Goal: Task Accomplishment & Management: Use online tool/utility

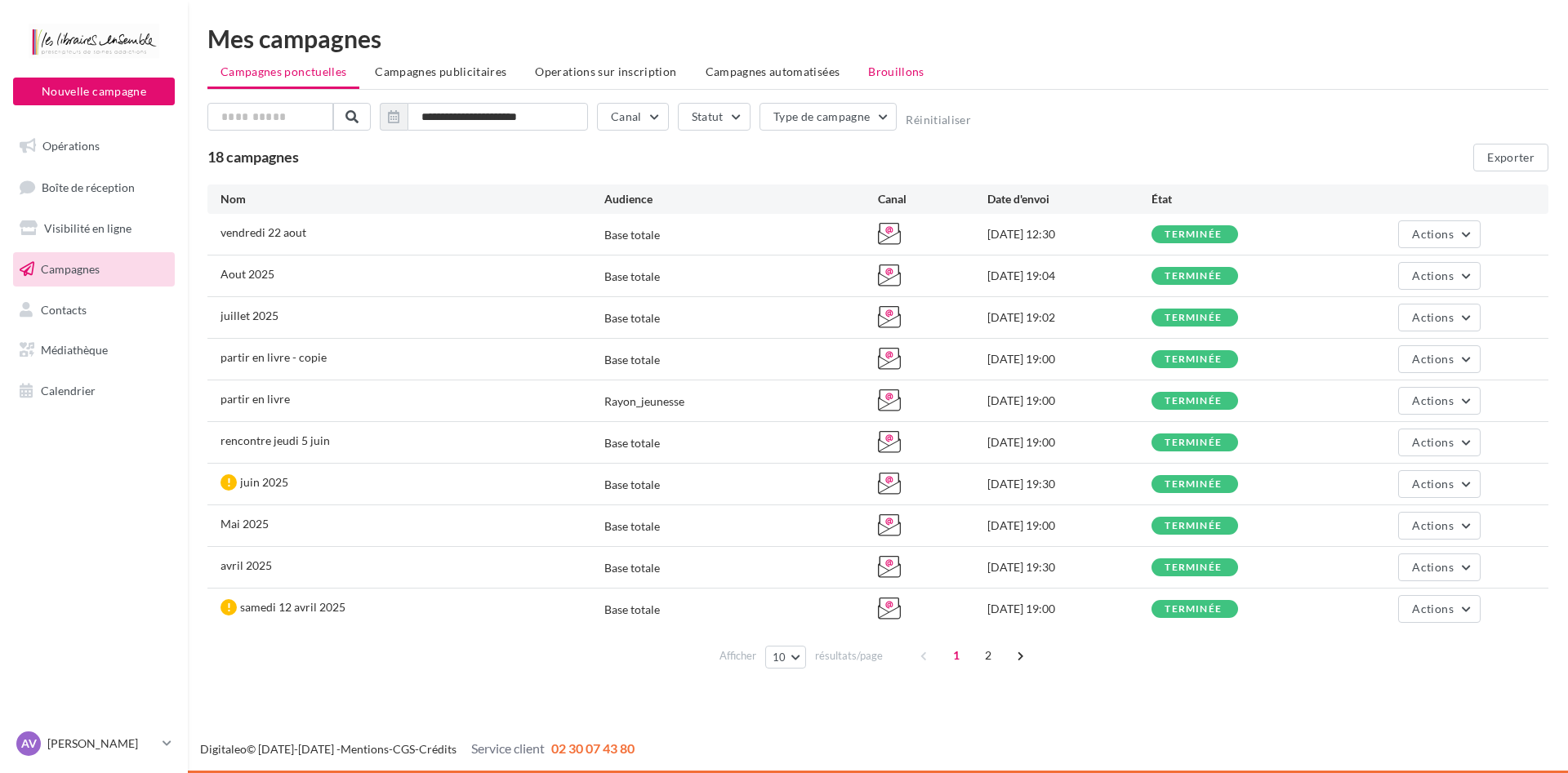
click at [891, 60] on li "Brouillons" at bounding box center [896, 71] width 83 height 30
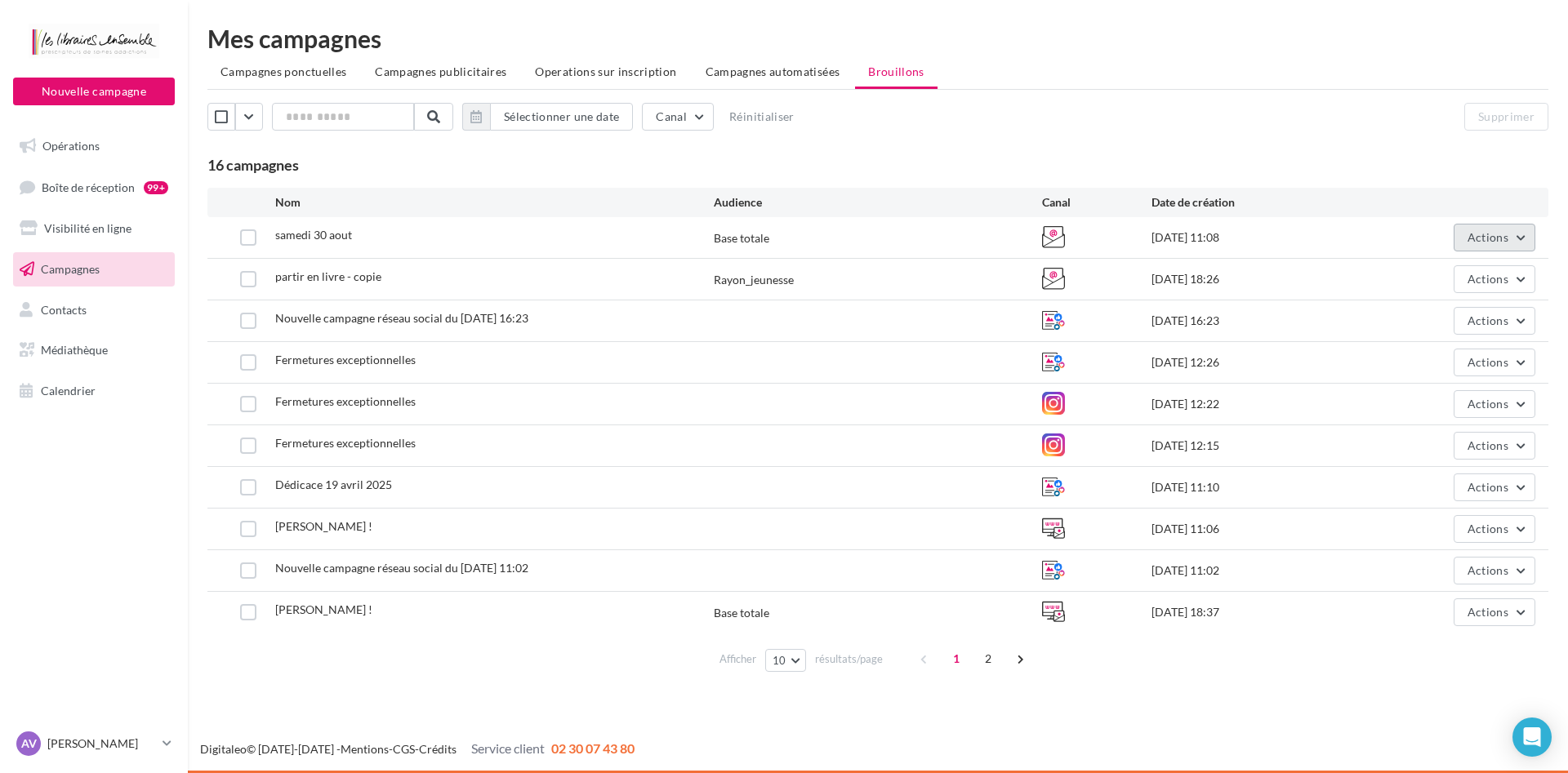
click at [1476, 241] on span "Actions" at bounding box center [1487, 237] width 41 height 14
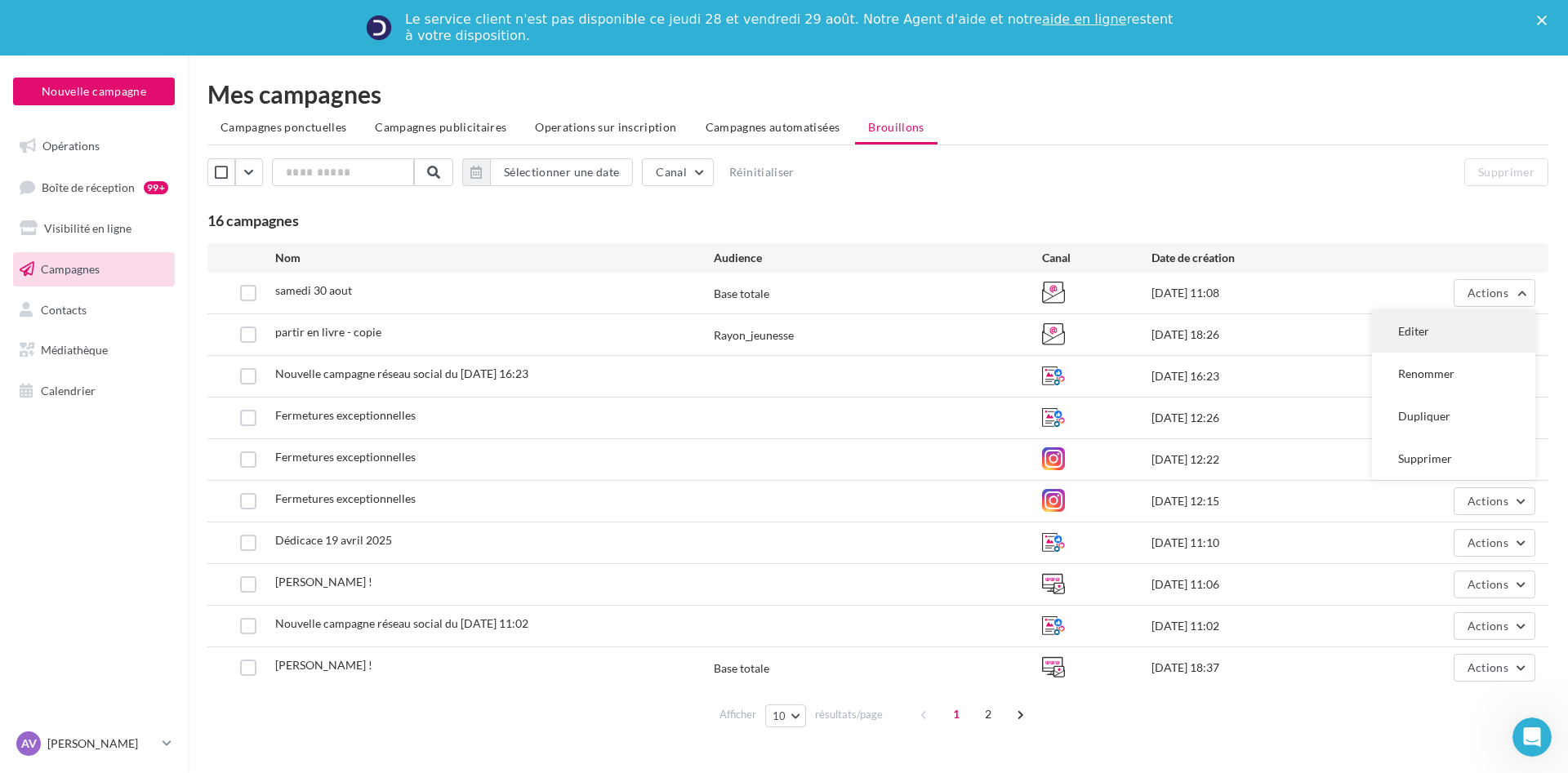
click at [1427, 328] on button "Editer" at bounding box center [1453, 331] width 163 height 43
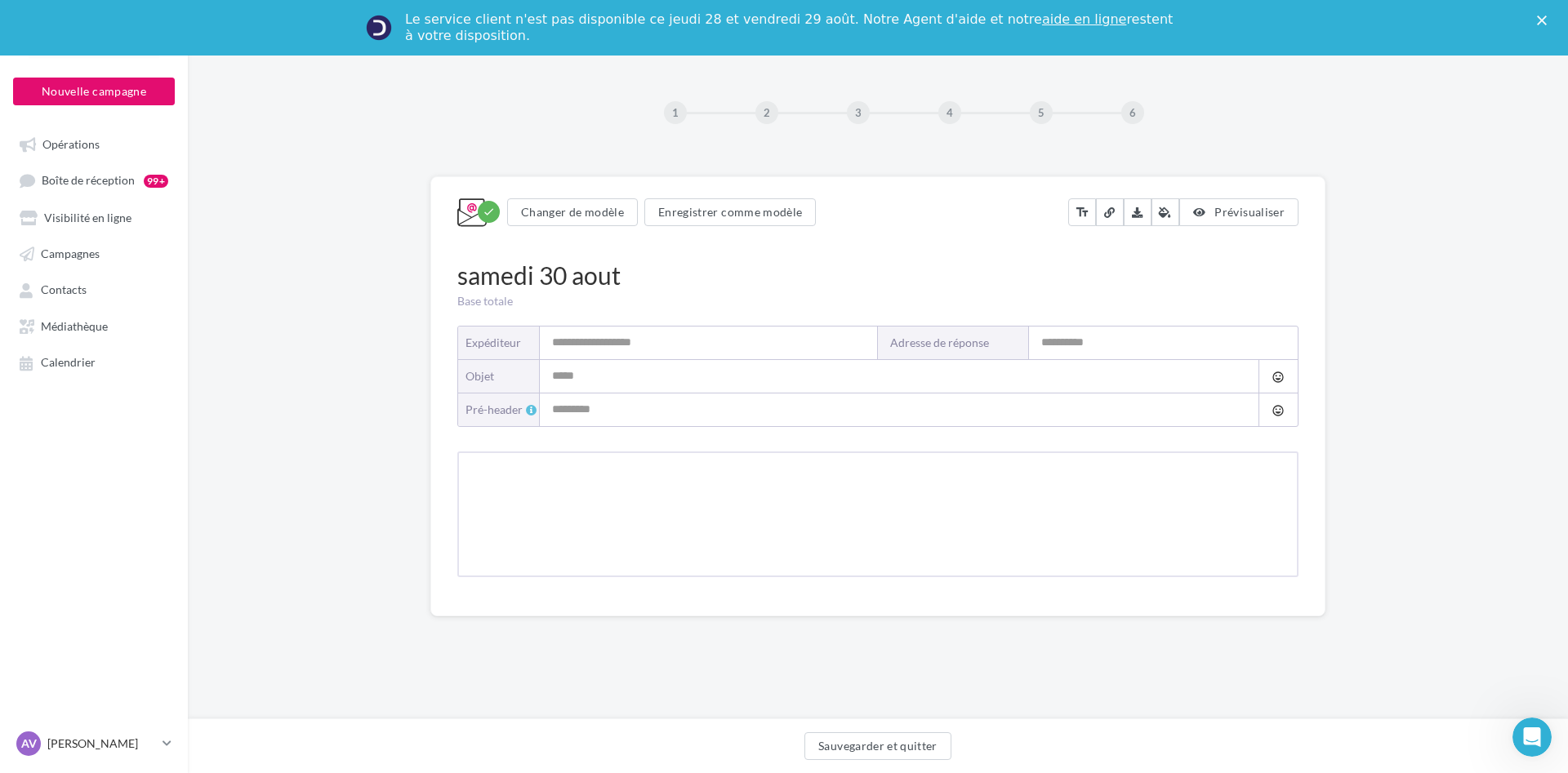
type input "**********"
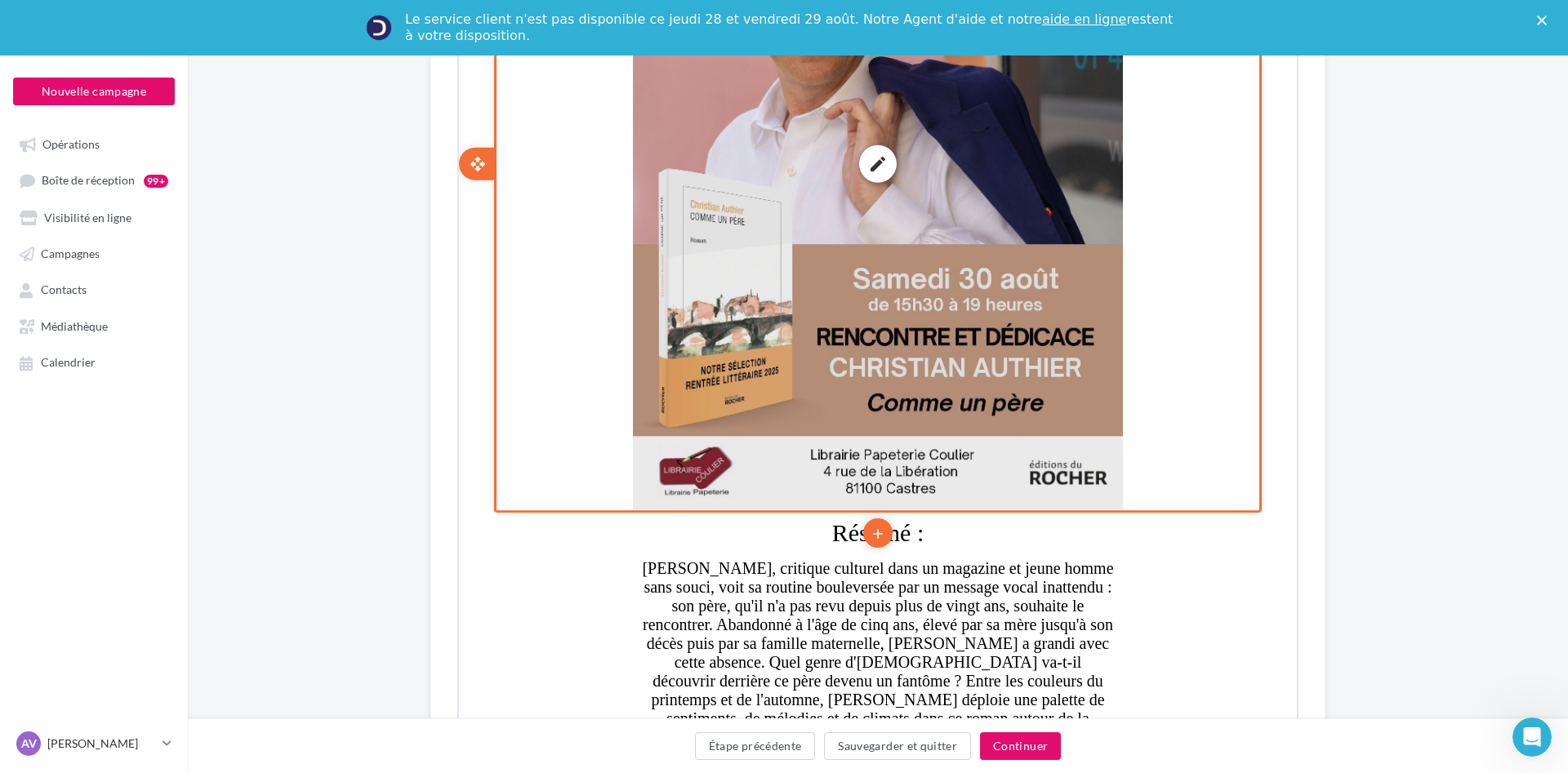
scroll to position [1045, 0]
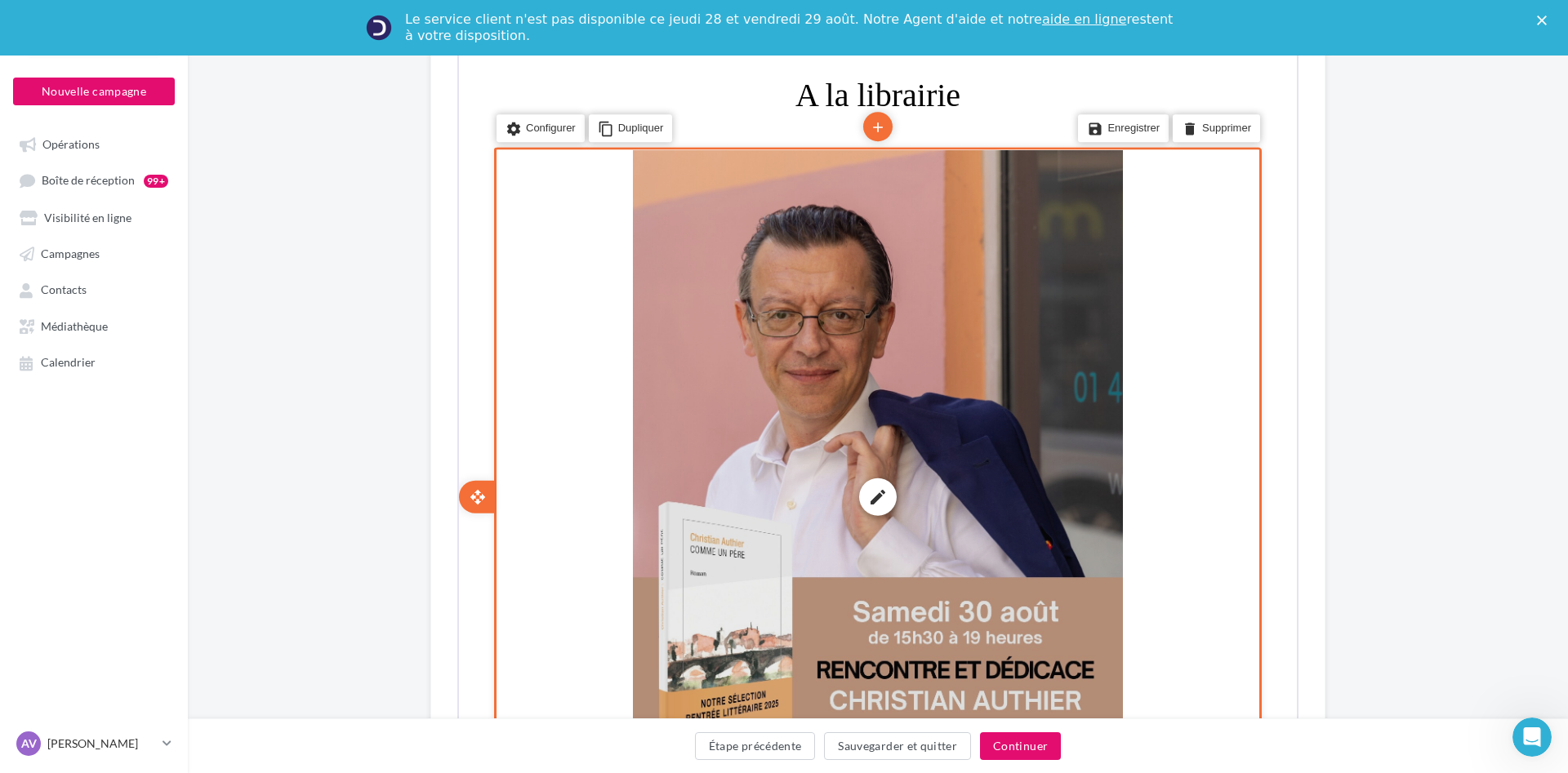
click at [941, 415] on div "edit photo_library rounded_corner crop link style" at bounding box center [876, 495] width 490 height 693
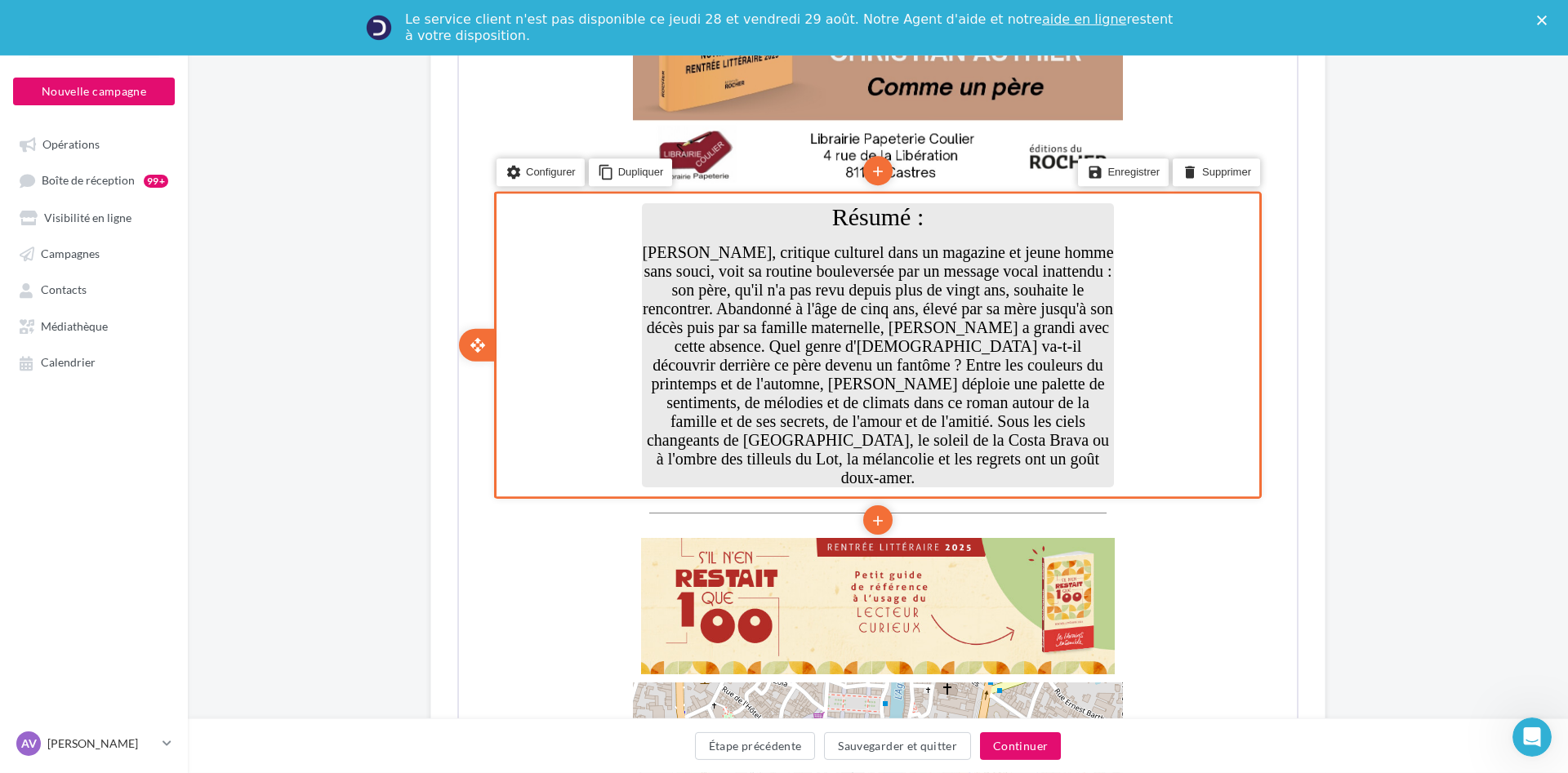
scroll to position [1711, 0]
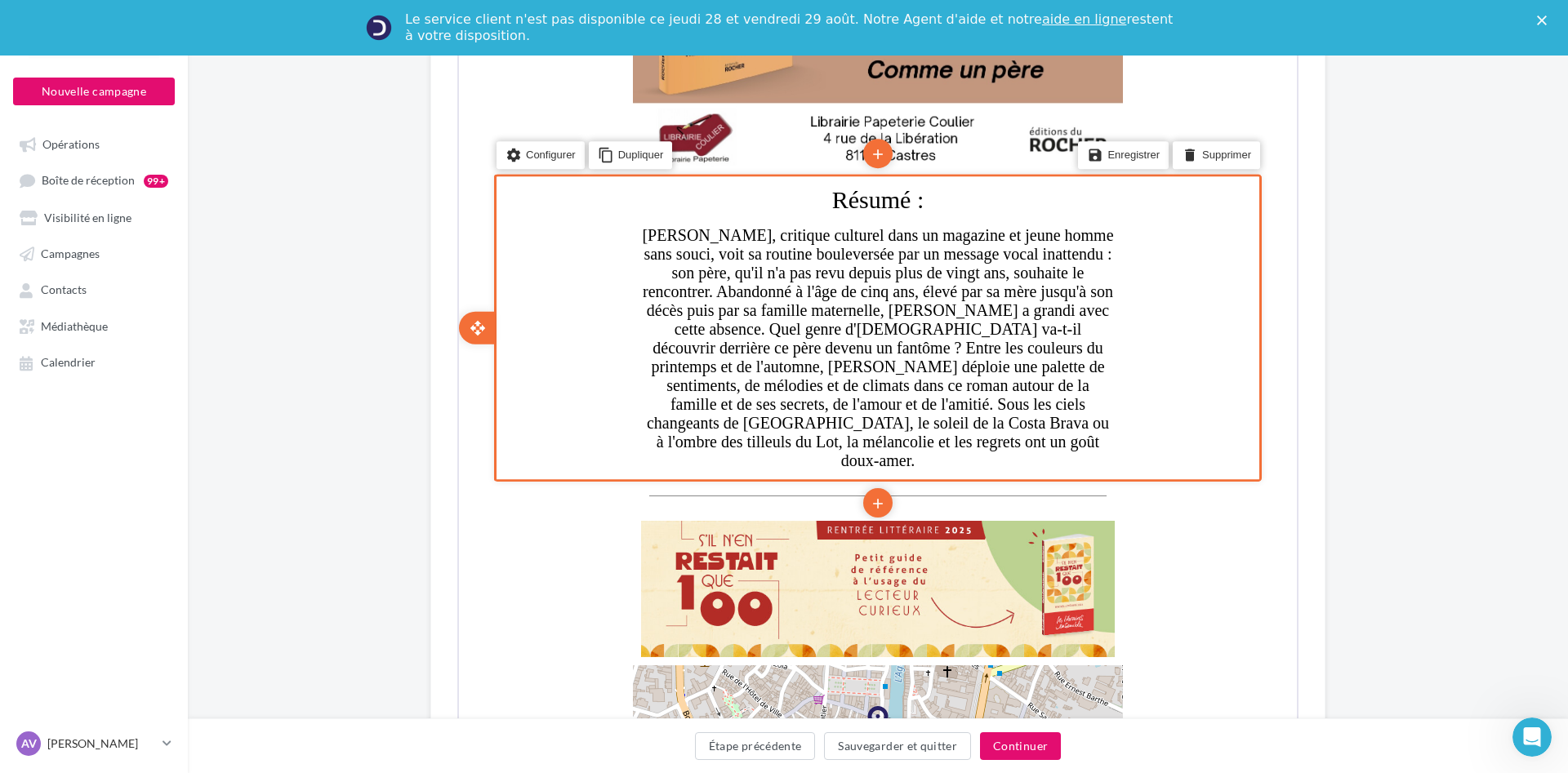
click at [908, 573] on div "add" at bounding box center [876, 554] width 71 height 152
drag, startPoint x: 847, startPoint y: 568, endPoint x: 860, endPoint y: 568, distance: 13.0
click at [849, 568] on div "add" at bounding box center [876, 554] width 71 height 152
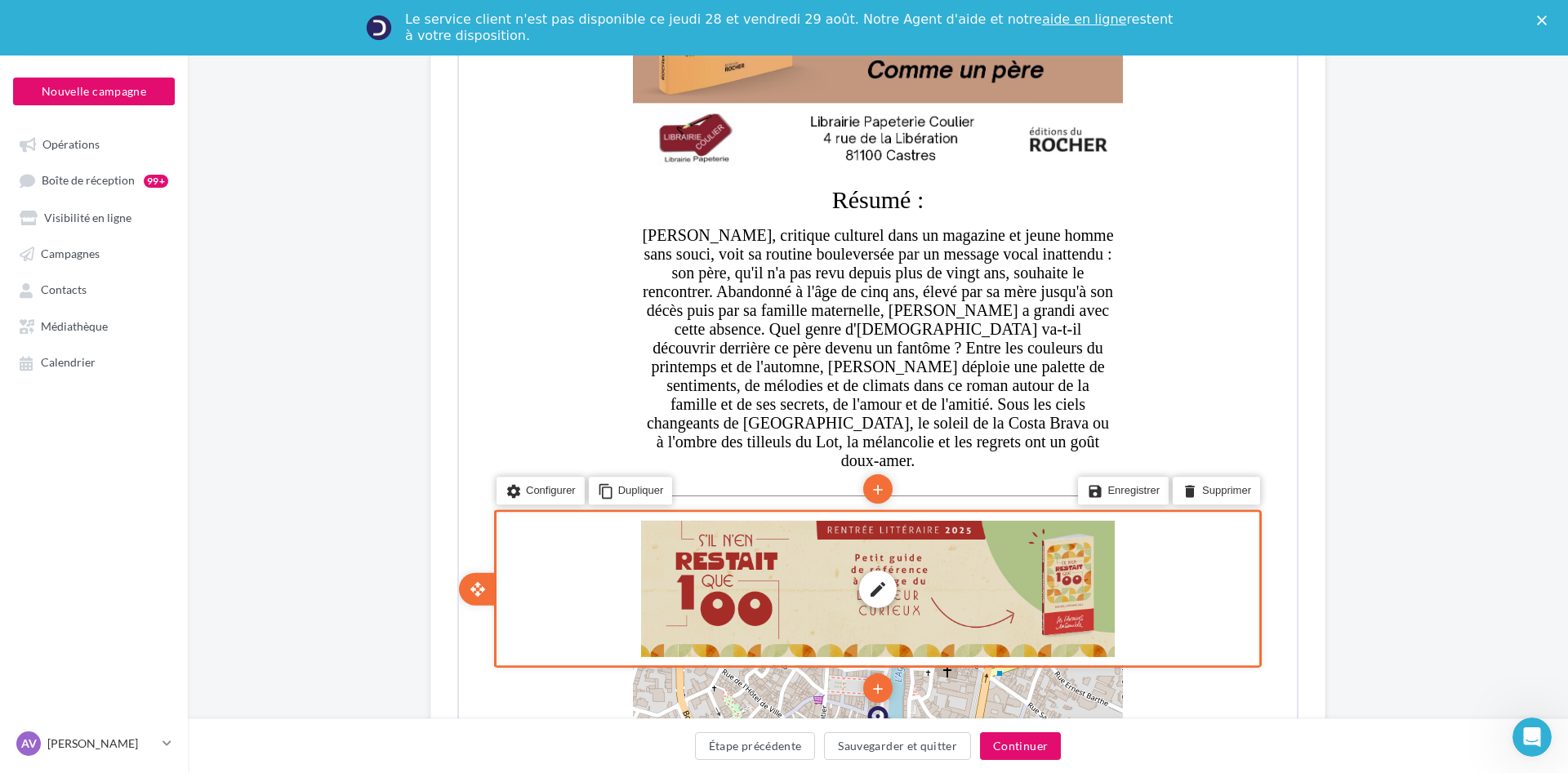
click at [970, 580] on div "edit photo_library rounded_corner crop link style" at bounding box center [876, 587] width 474 height 136
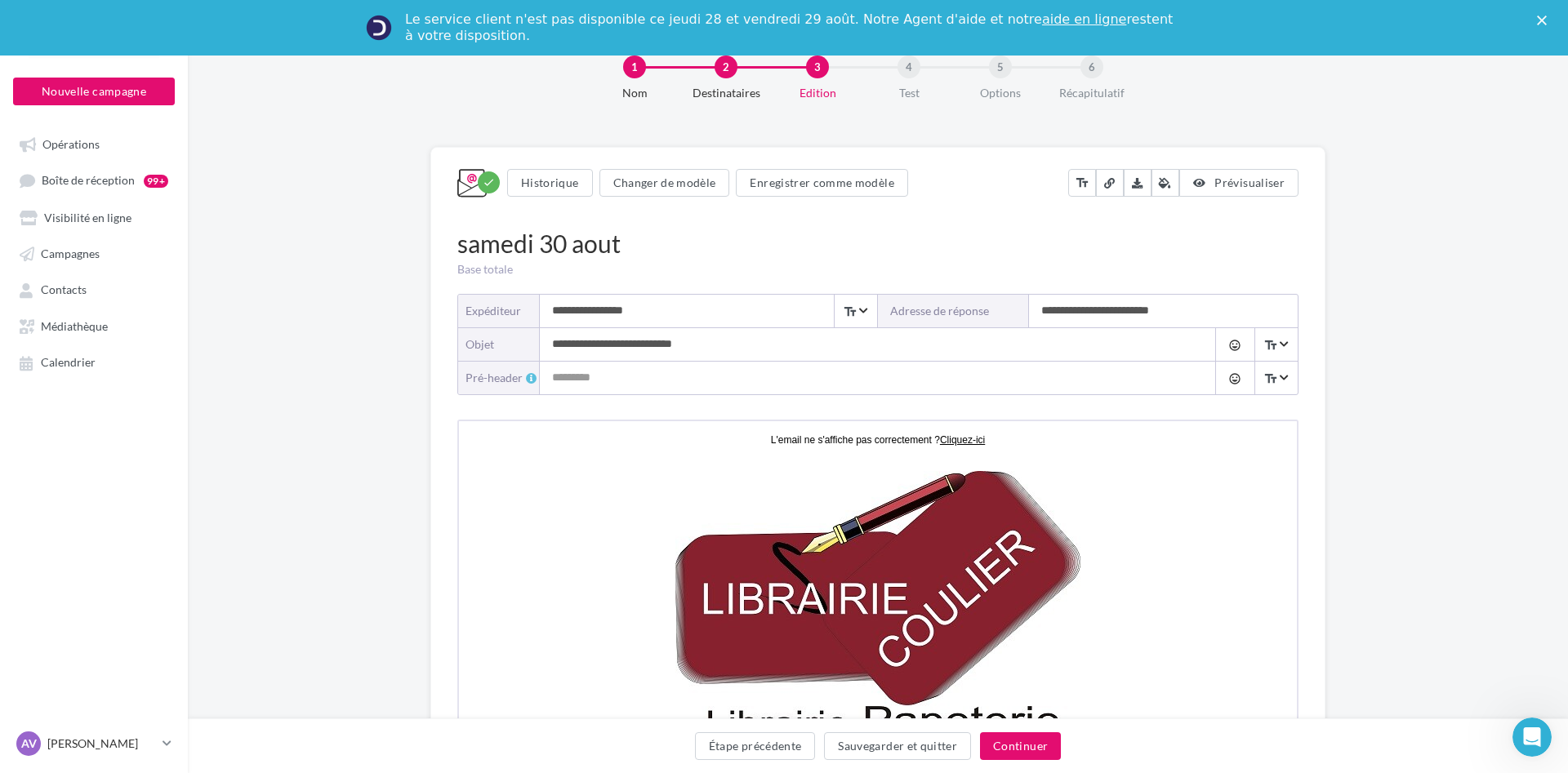
scroll to position [0, 0]
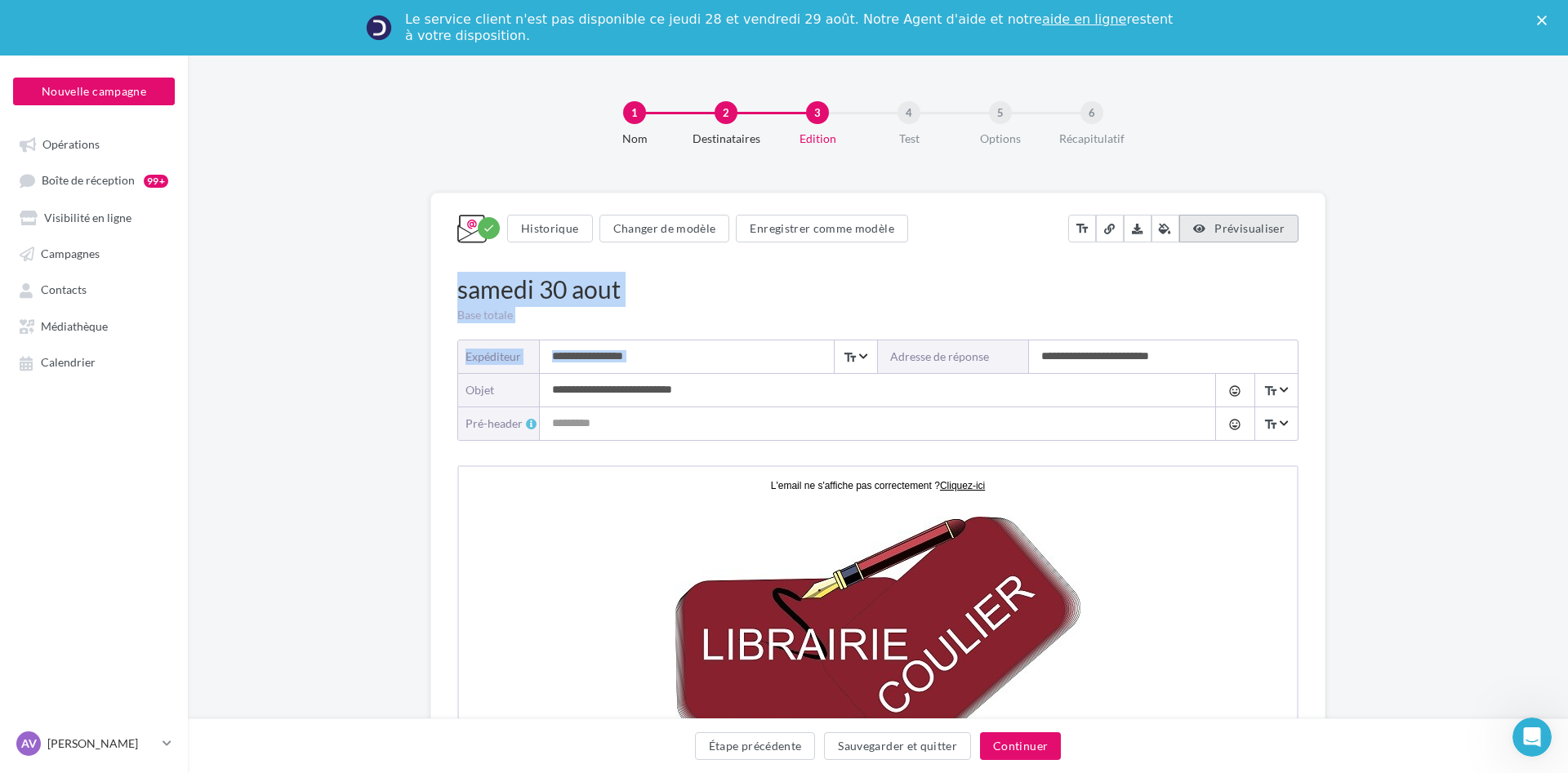
click at [1231, 231] on span "Prévisualiser" at bounding box center [1250, 228] width 71 height 14
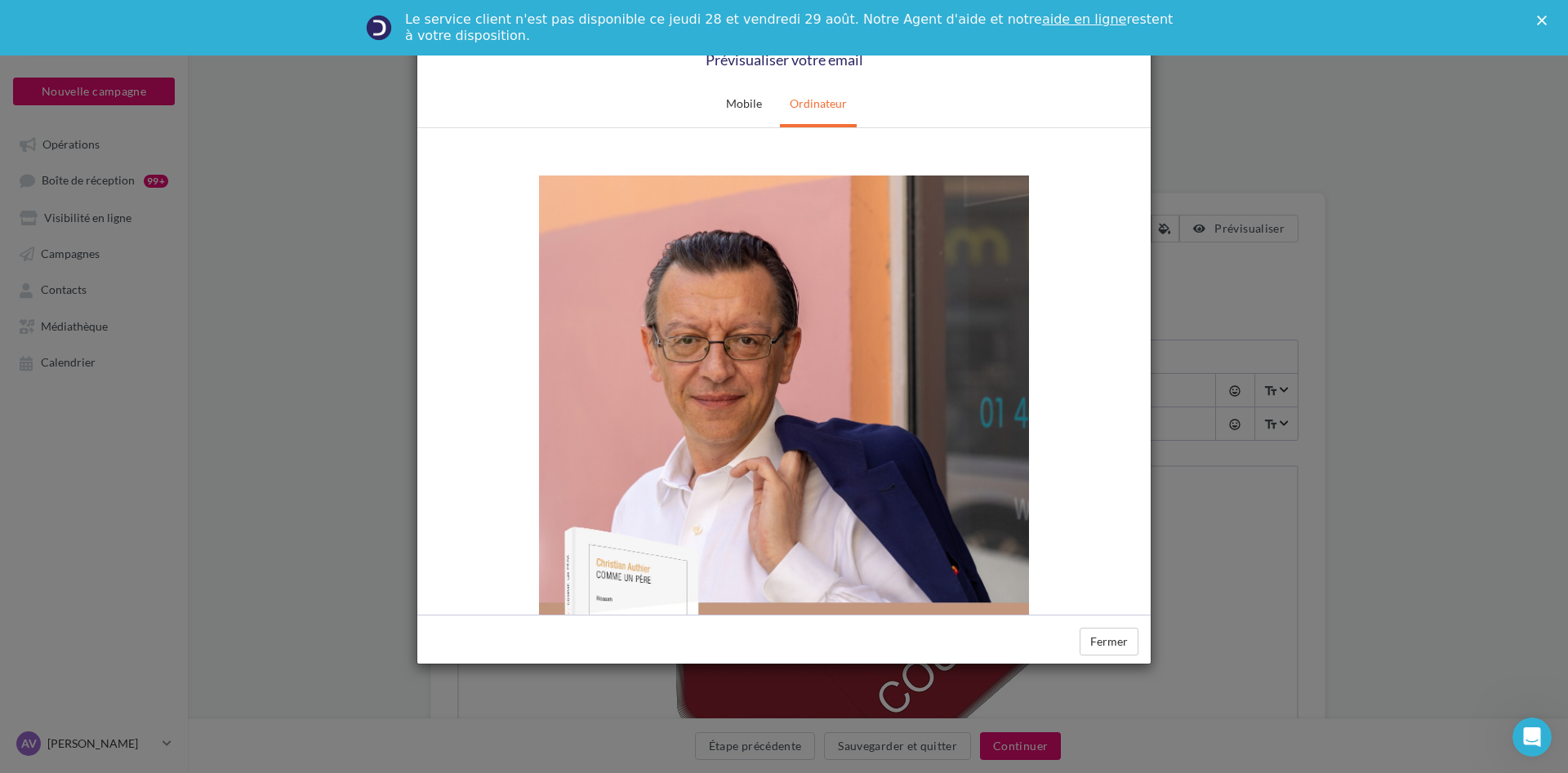
scroll to position [666, 0]
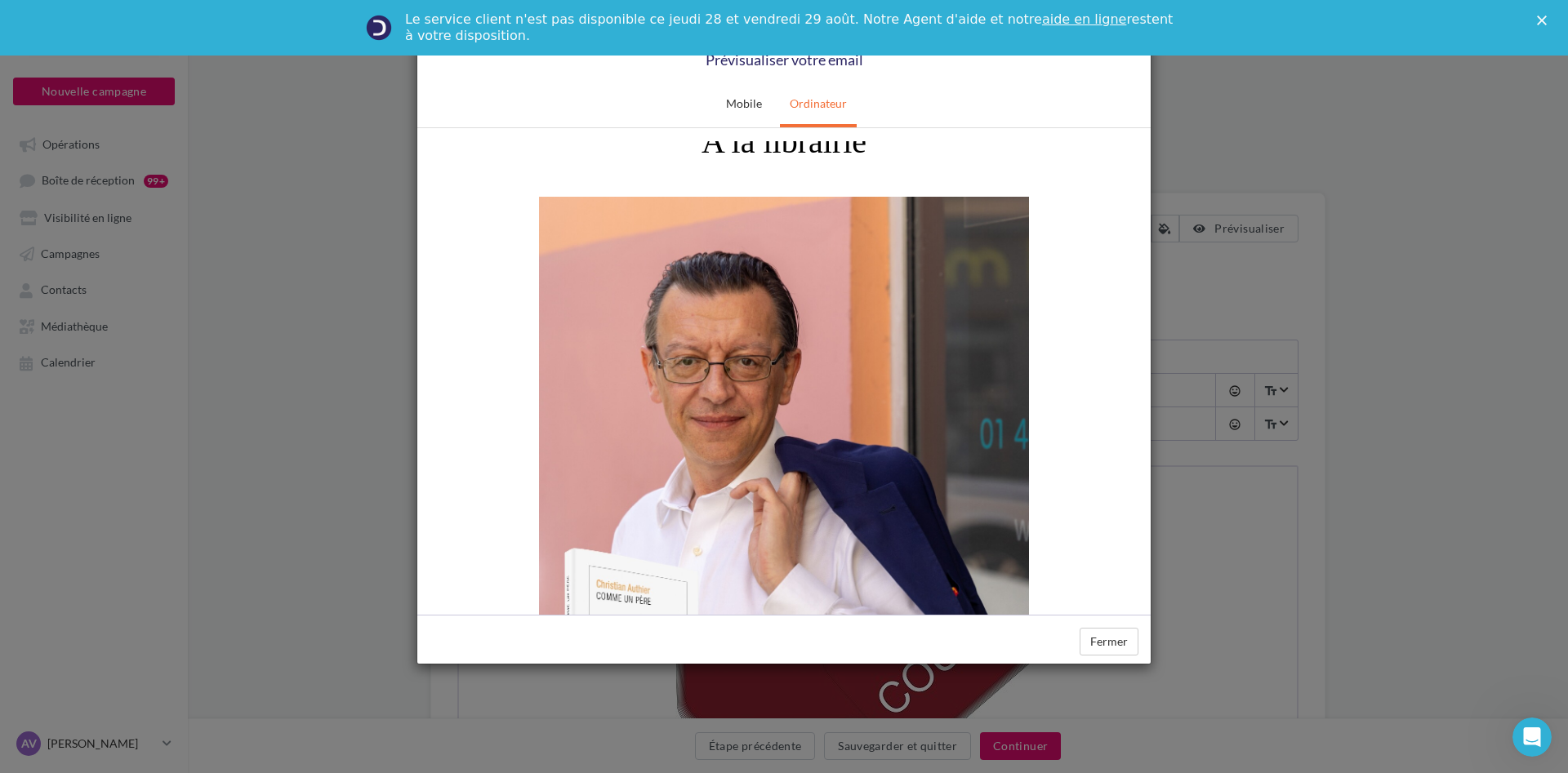
click at [765, 394] on img at bounding box center [784, 542] width 490 height 693
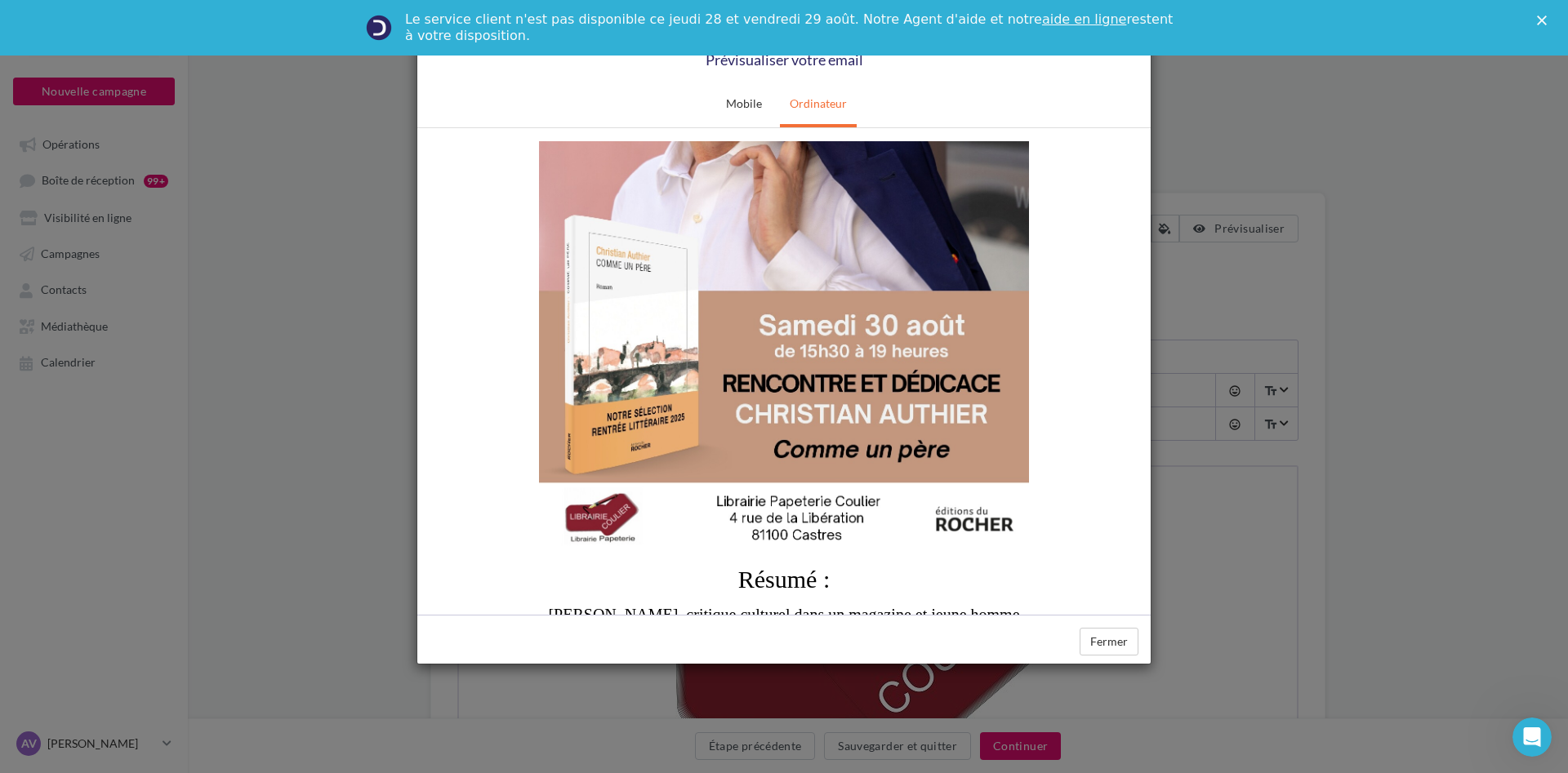
scroll to position [1582, 0]
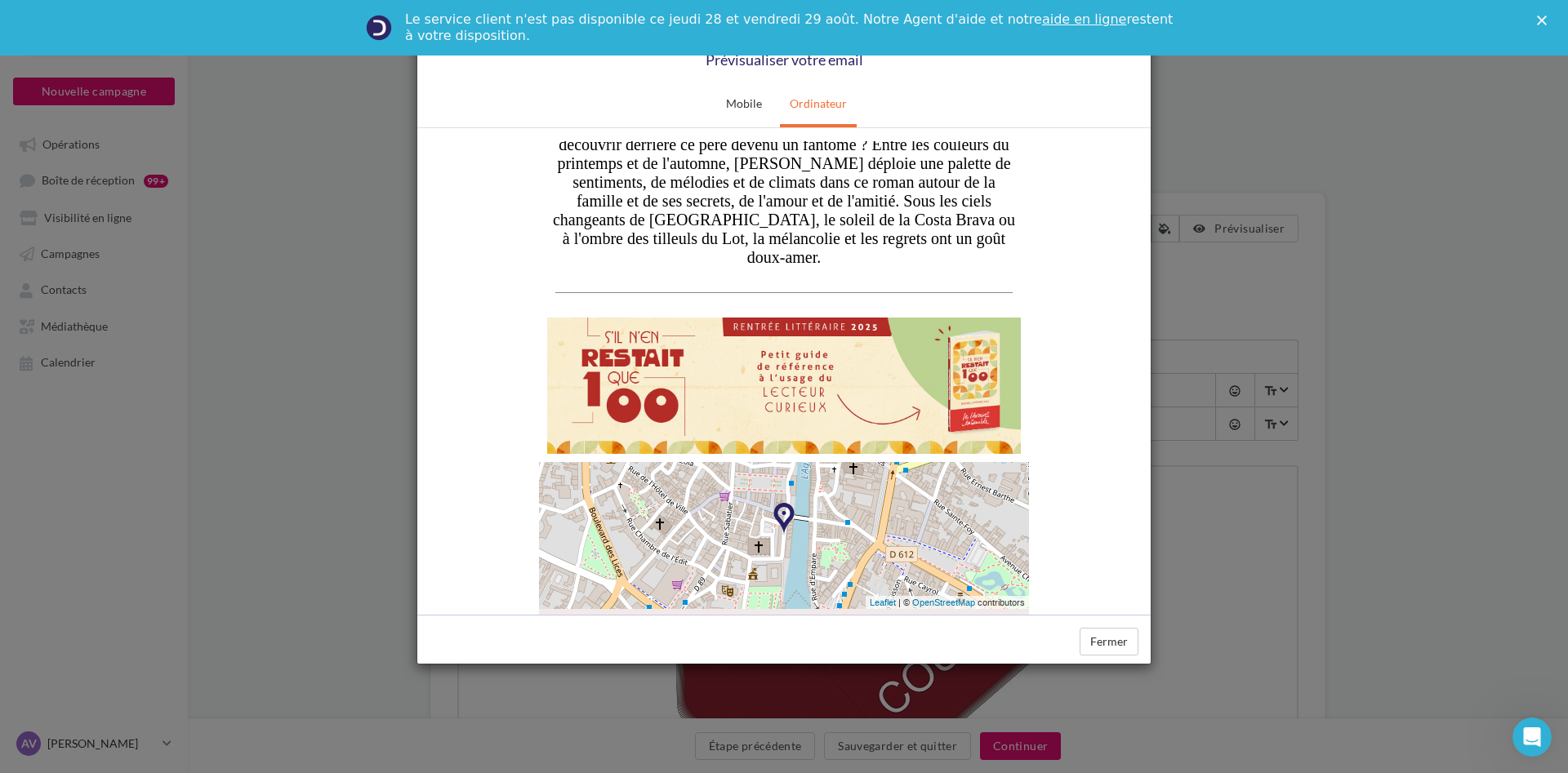
click at [763, 350] on img at bounding box center [784, 384] width 474 height 136
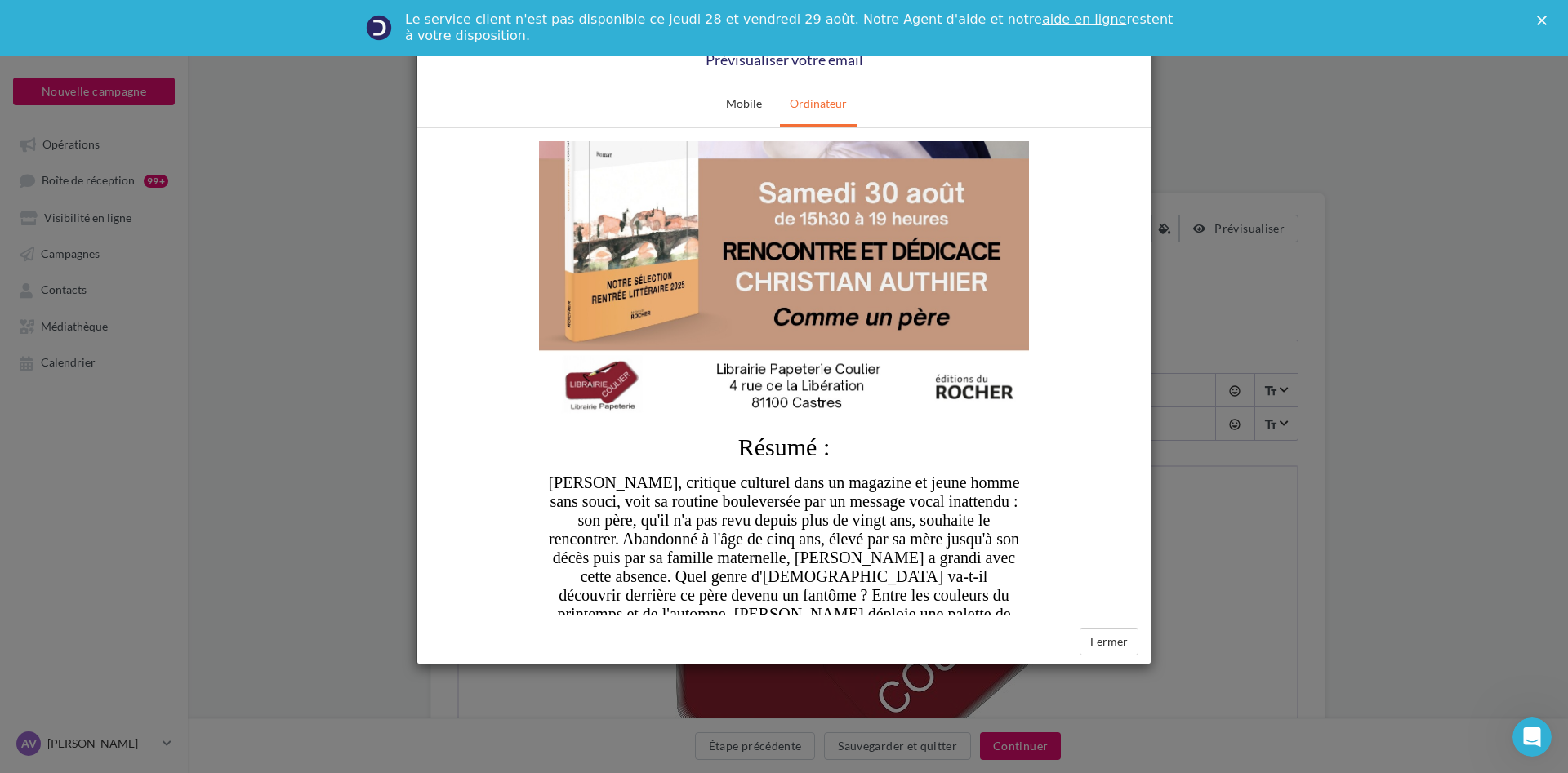
scroll to position [1083, 0]
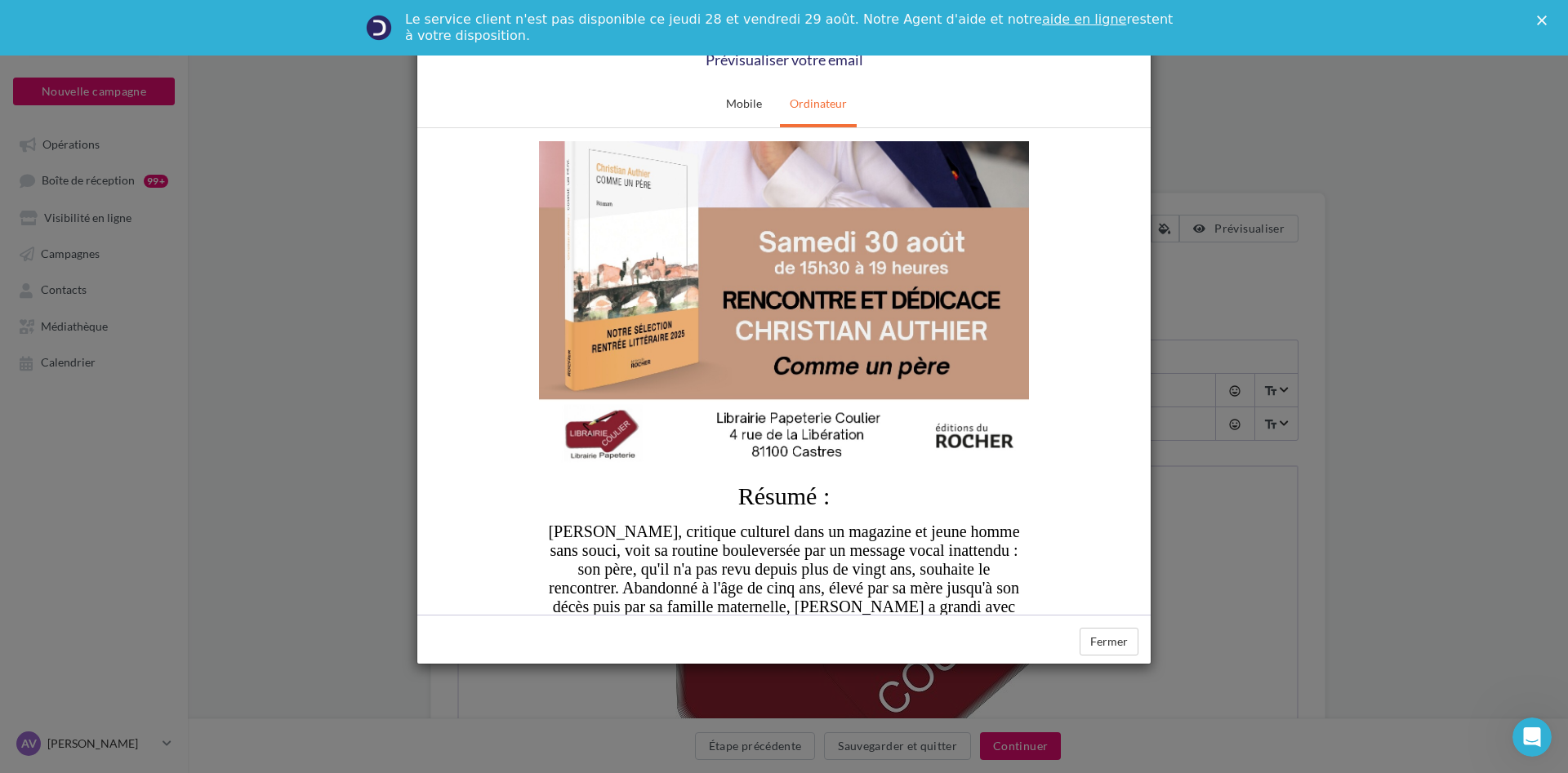
click at [835, 219] on img at bounding box center [784, 126] width 490 height 693
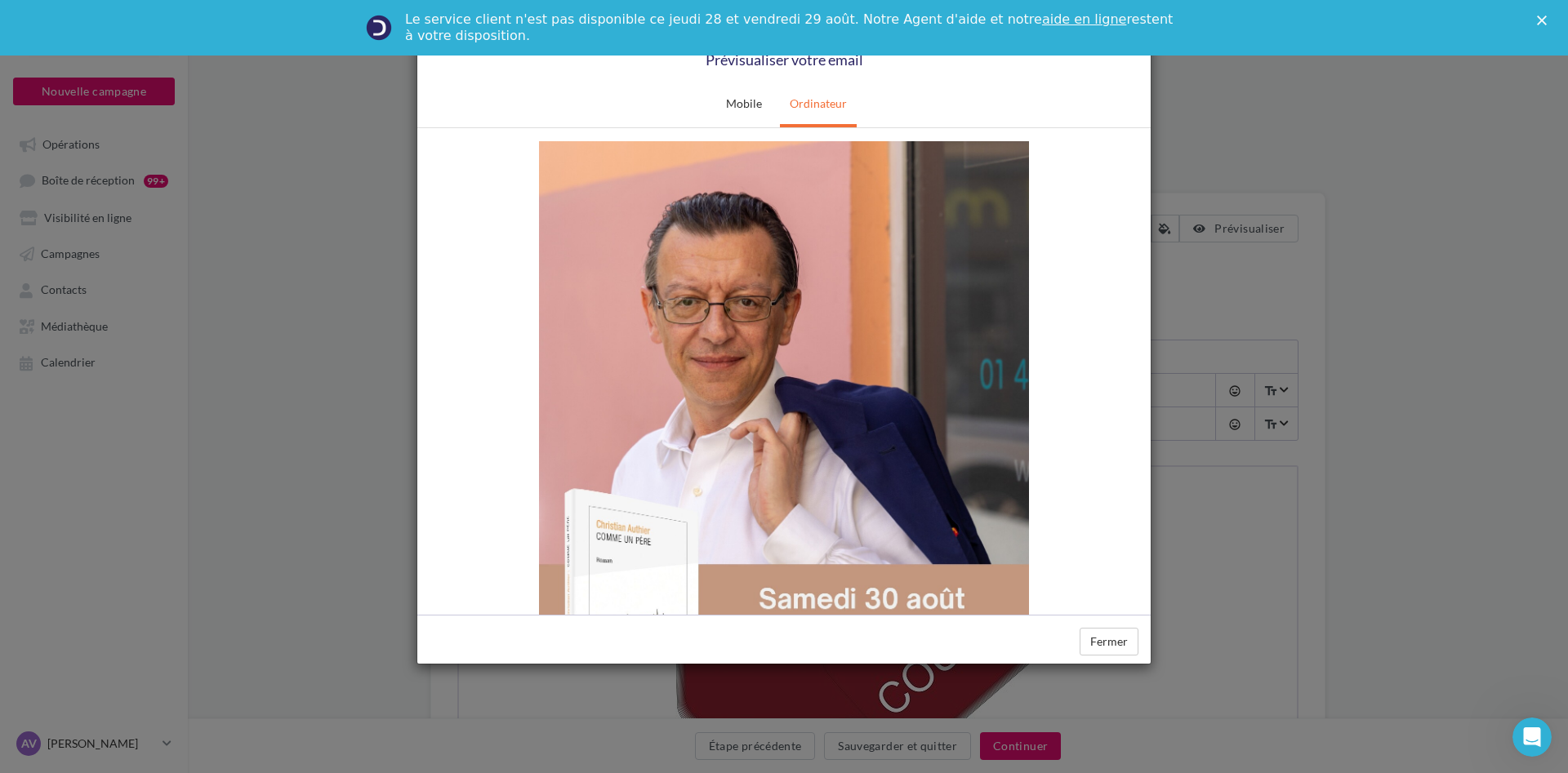
scroll to position [0, 0]
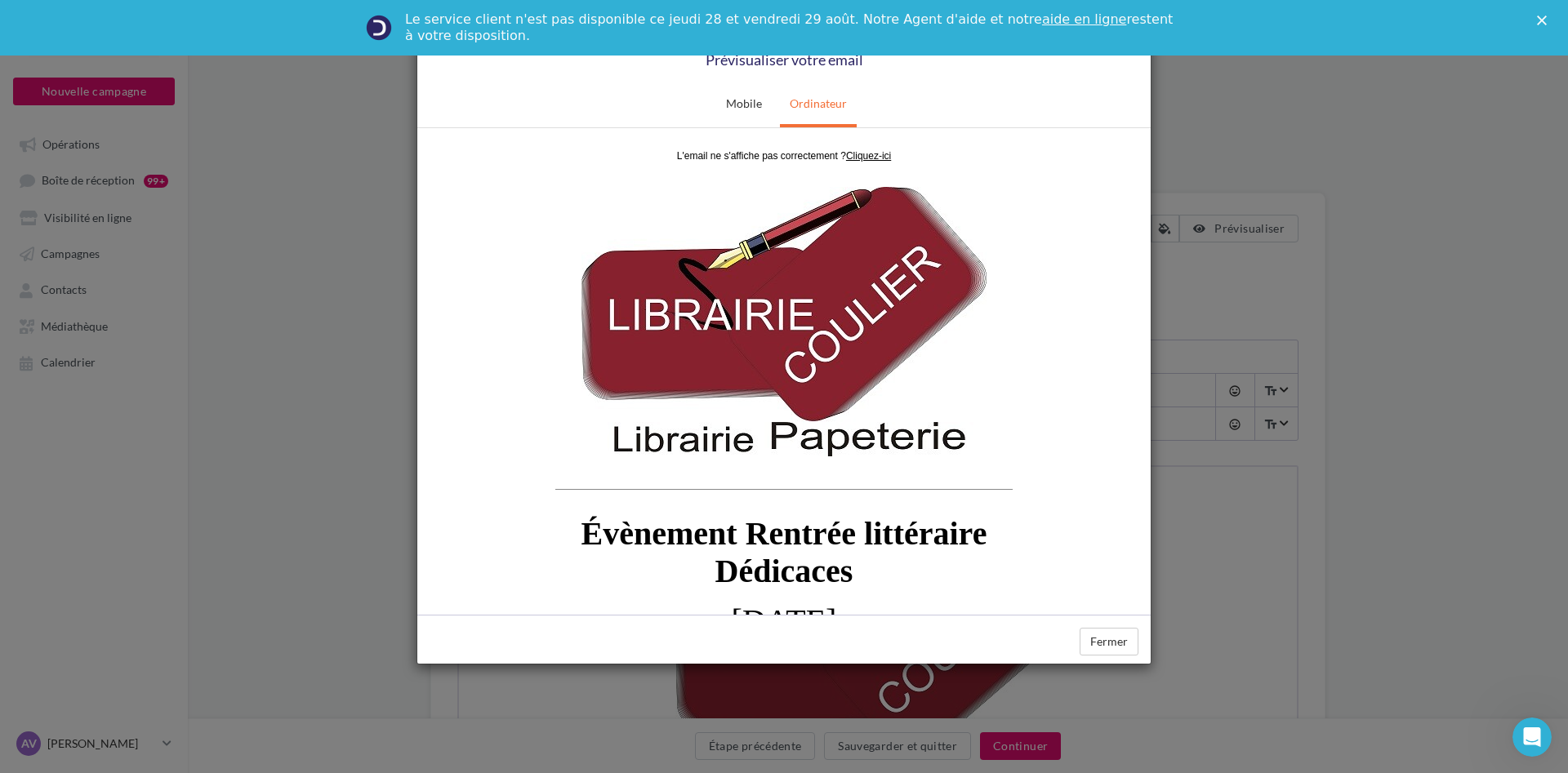
click at [1221, 122] on div "close Prévisualiser votre email Mobile Ordinateur Fermer" at bounding box center [784, 386] width 1568 height 773
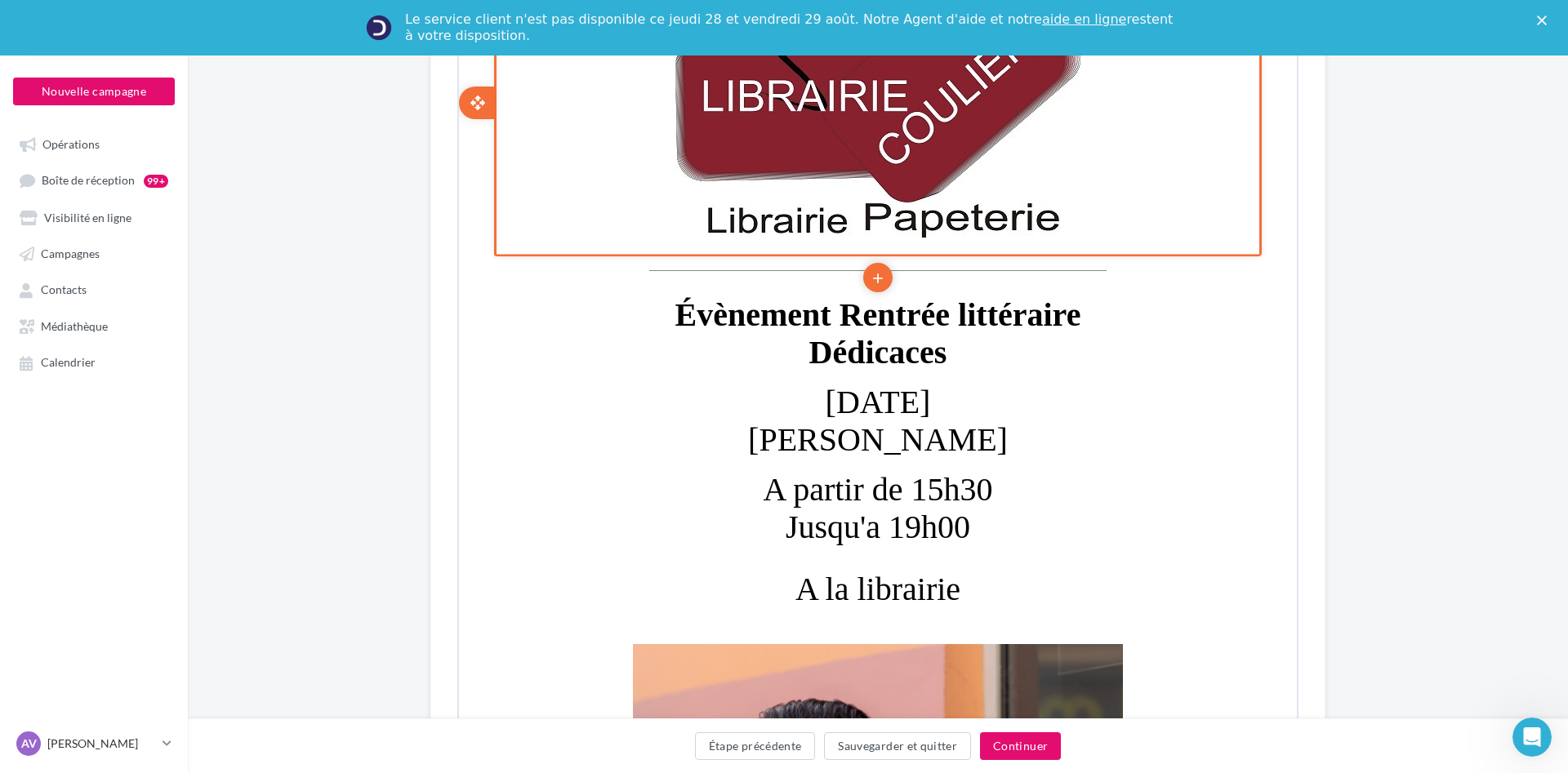
scroll to position [1048, 0]
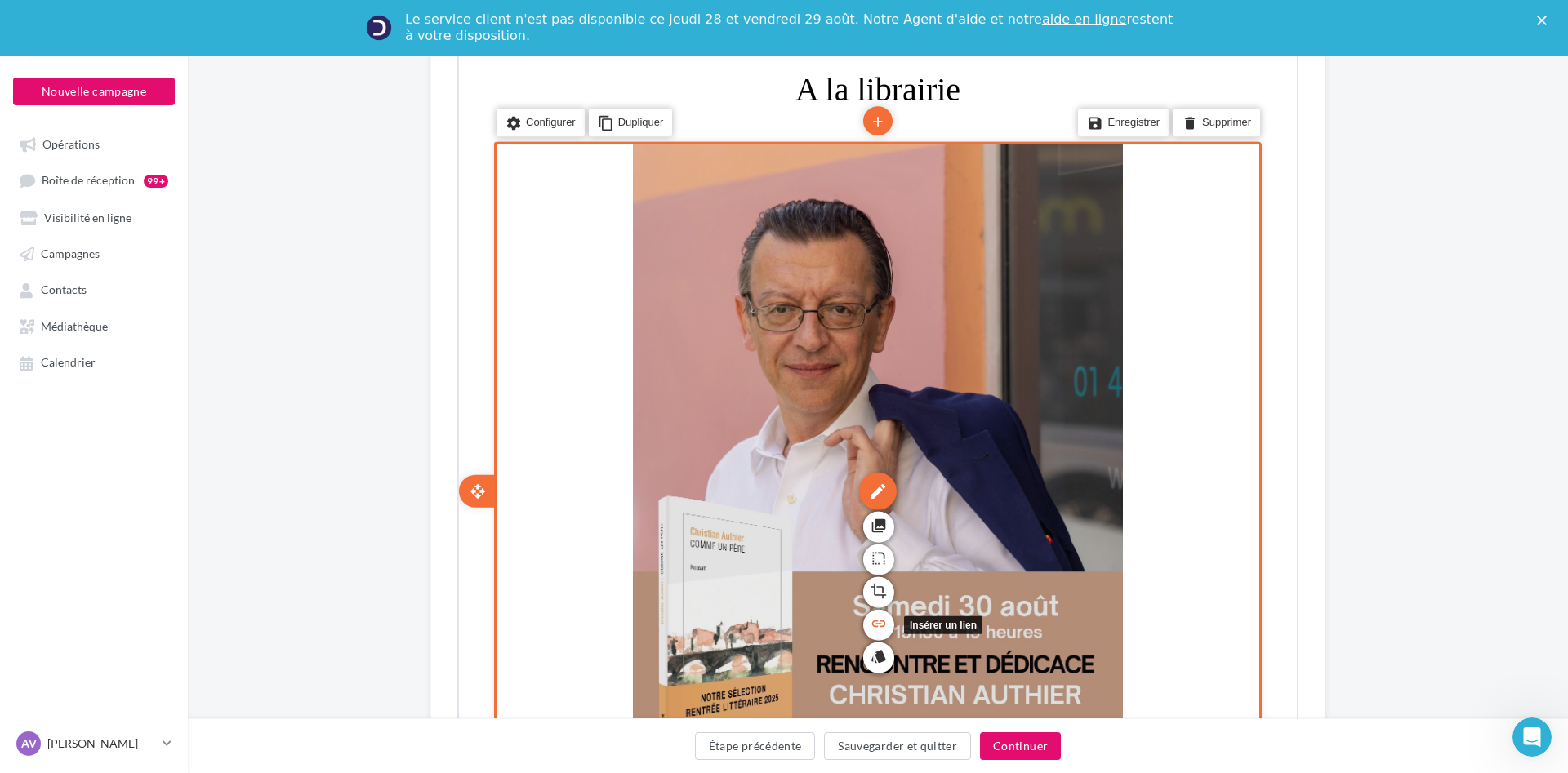
click at [886, 627] on link "link" at bounding box center [877, 622] width 31 height 31
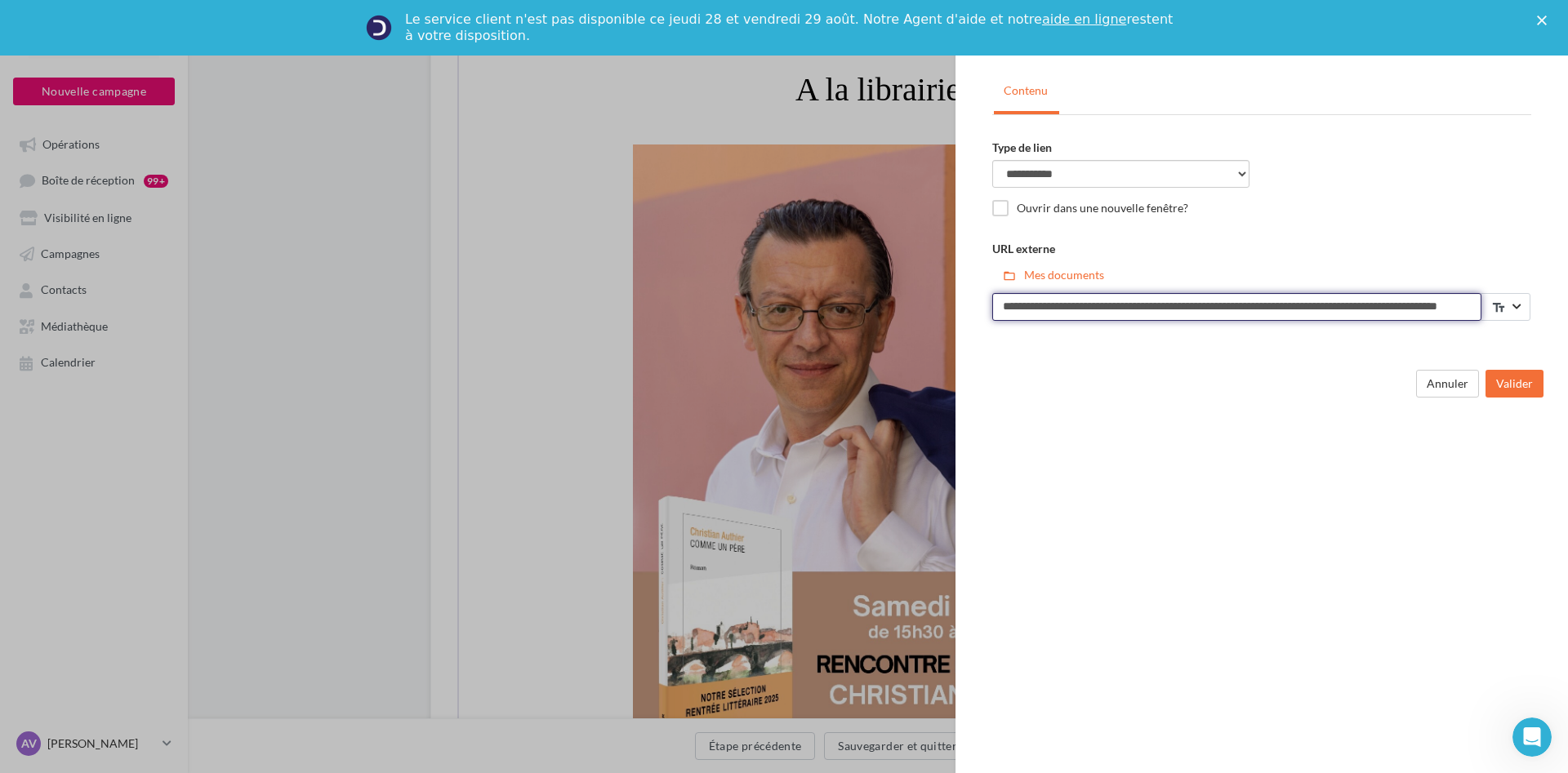
click at [1203, 305] on input "**********" at bounding box center [1236, 307] width 489 height 28
click at [1202, 305] on input "**********" at bounding box center [1236, 307] width 489 height 28
paste input
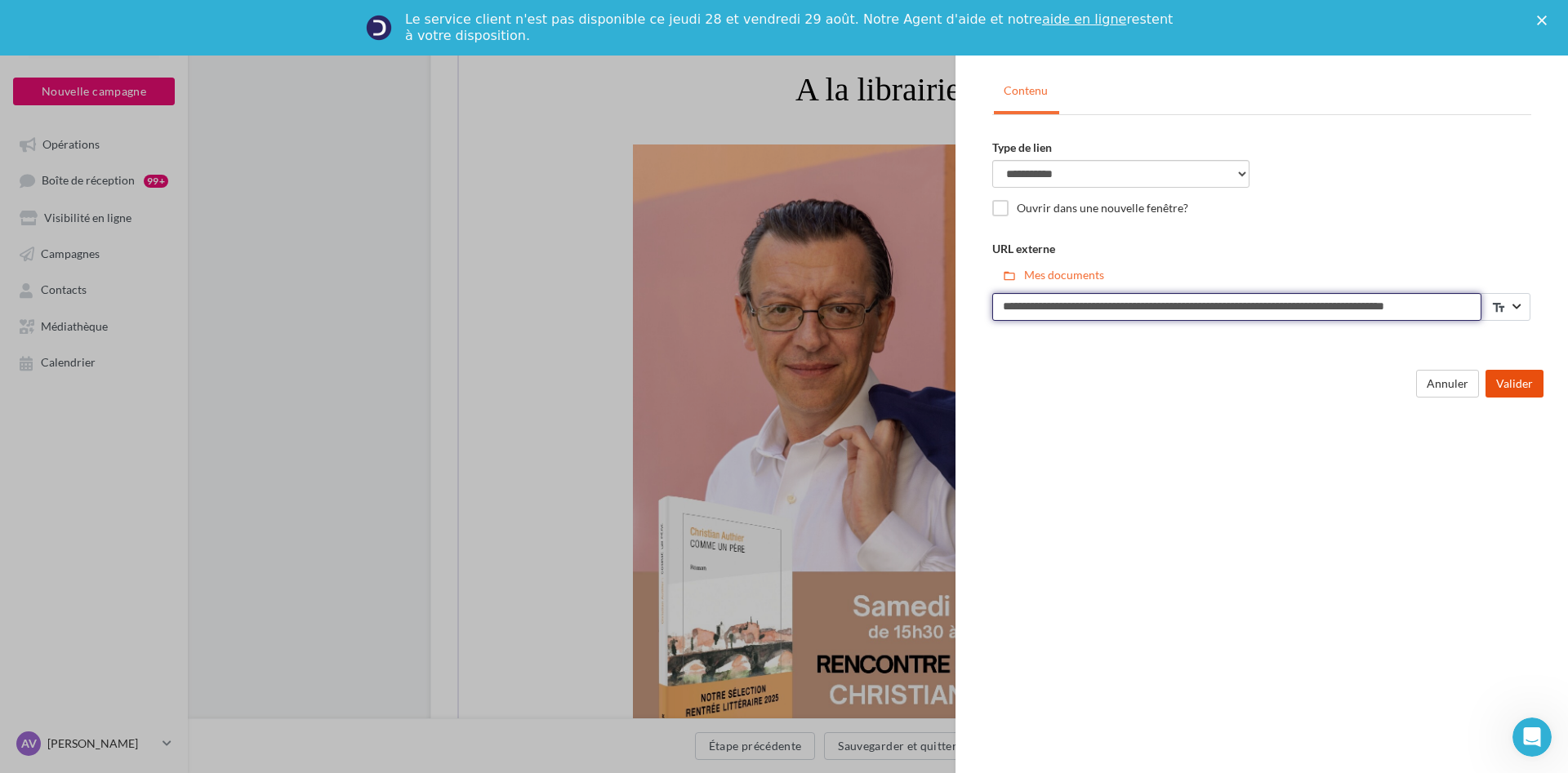
type input "**********"
click at [1533, 379] on button "Valider" at bounding box center [1514, 383] width 58 height 28
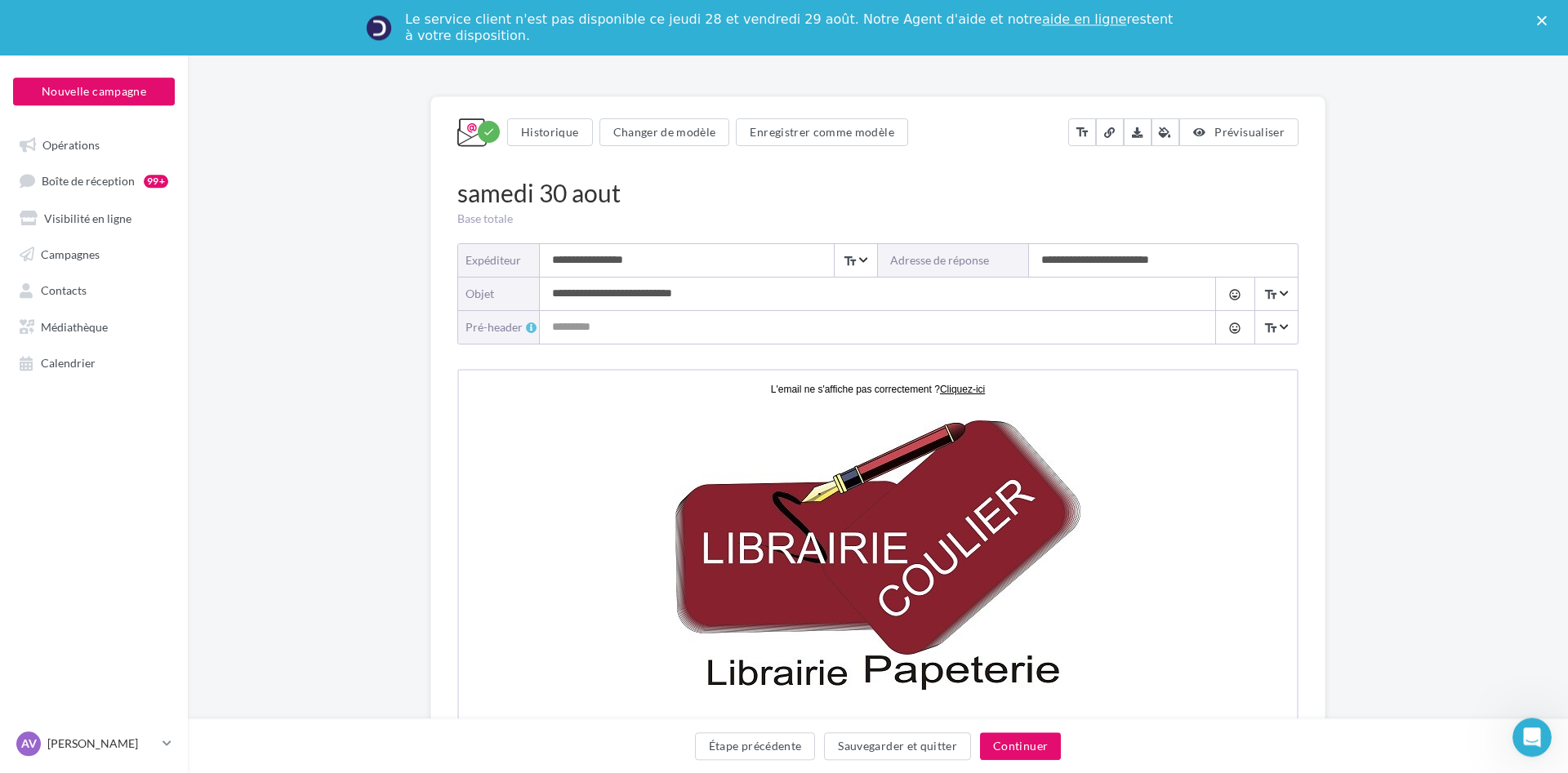
scroll to position [49, 0]
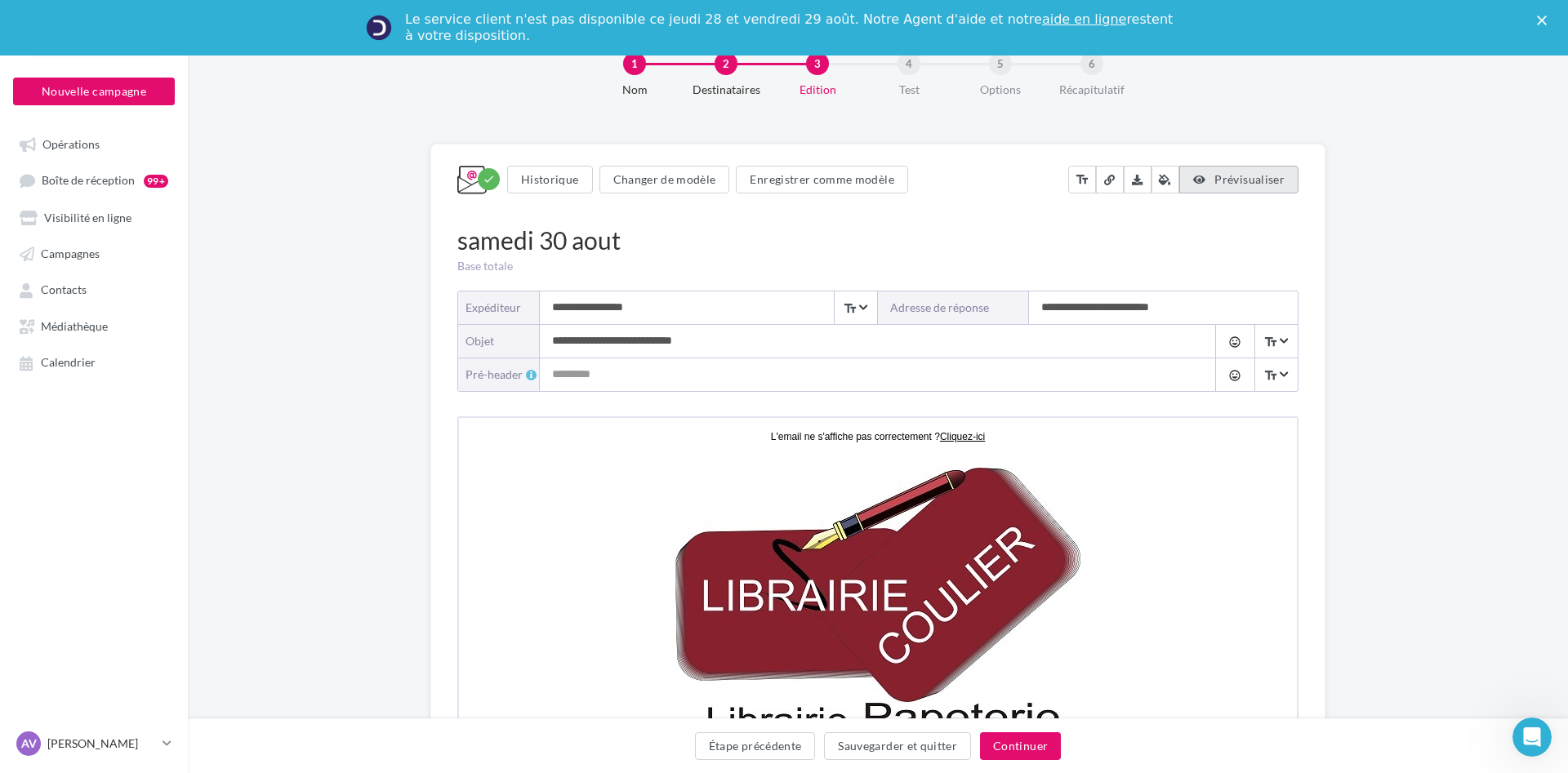
click at [1239, 185] on span "Prévisualiser" at bounding box center [1250, 179] width 71 height 14
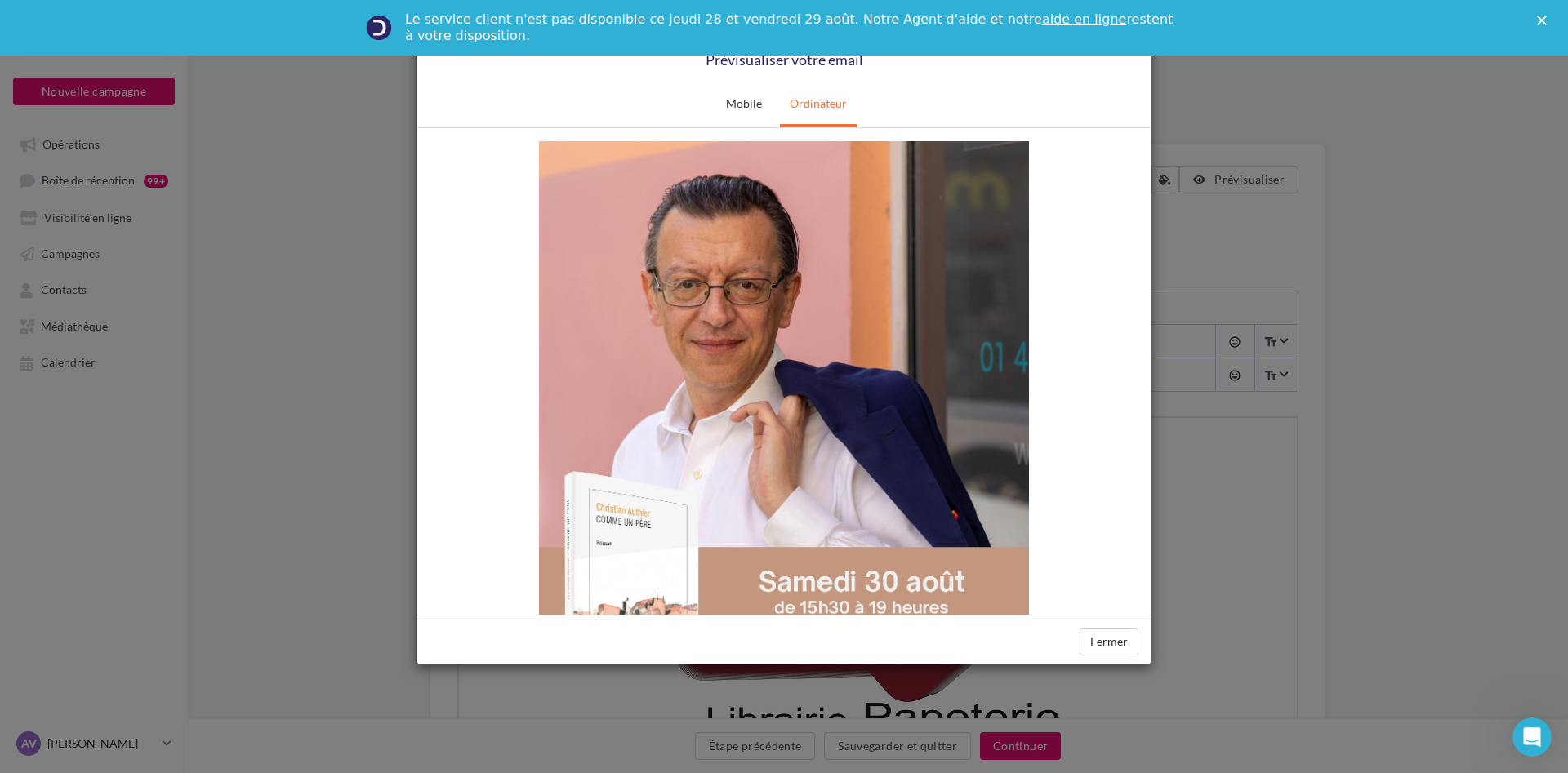
scroll to position [833, 0]
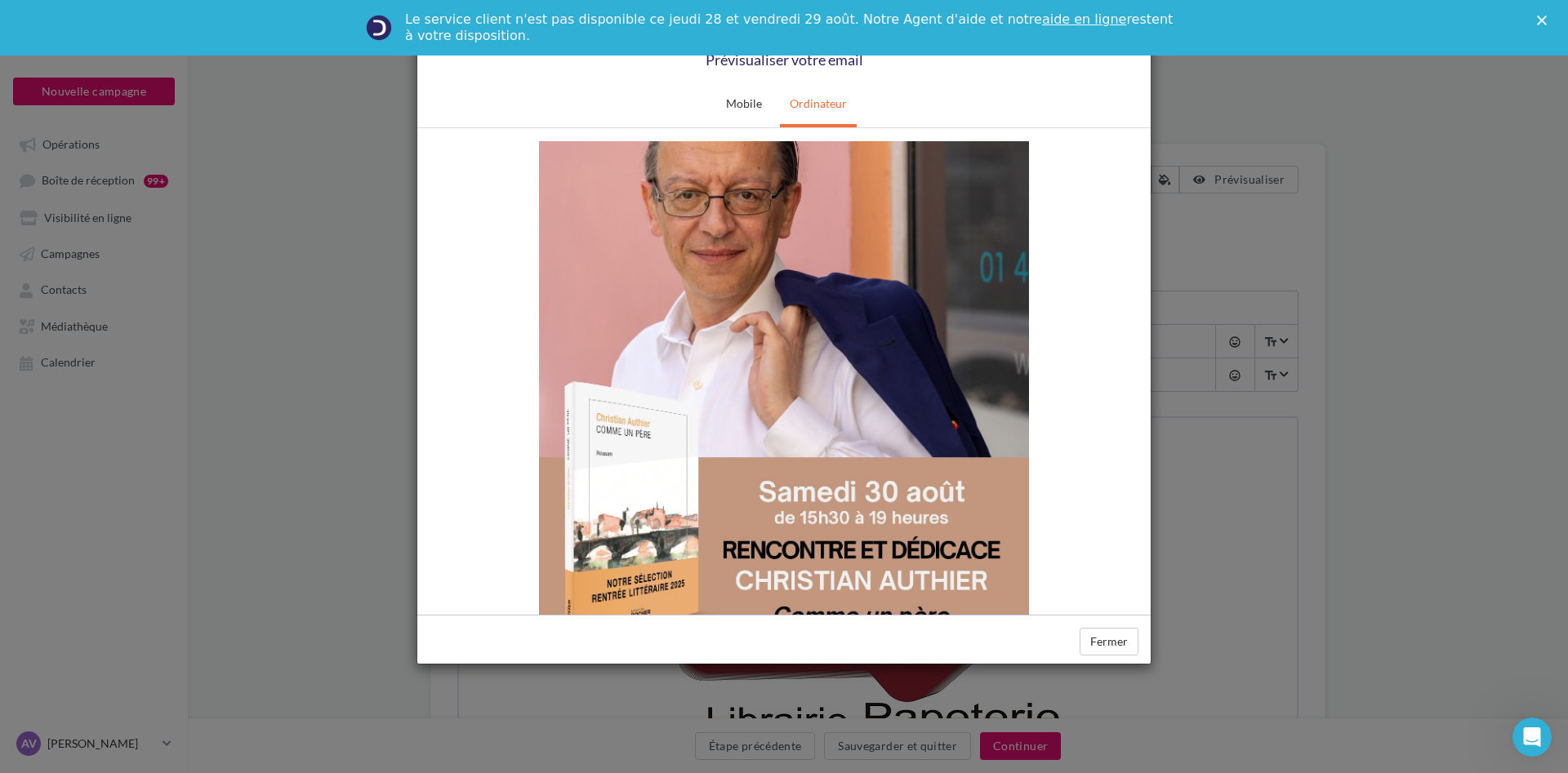
click at [777, 275] on img at bounding box center [784, 376] width 490 height 693
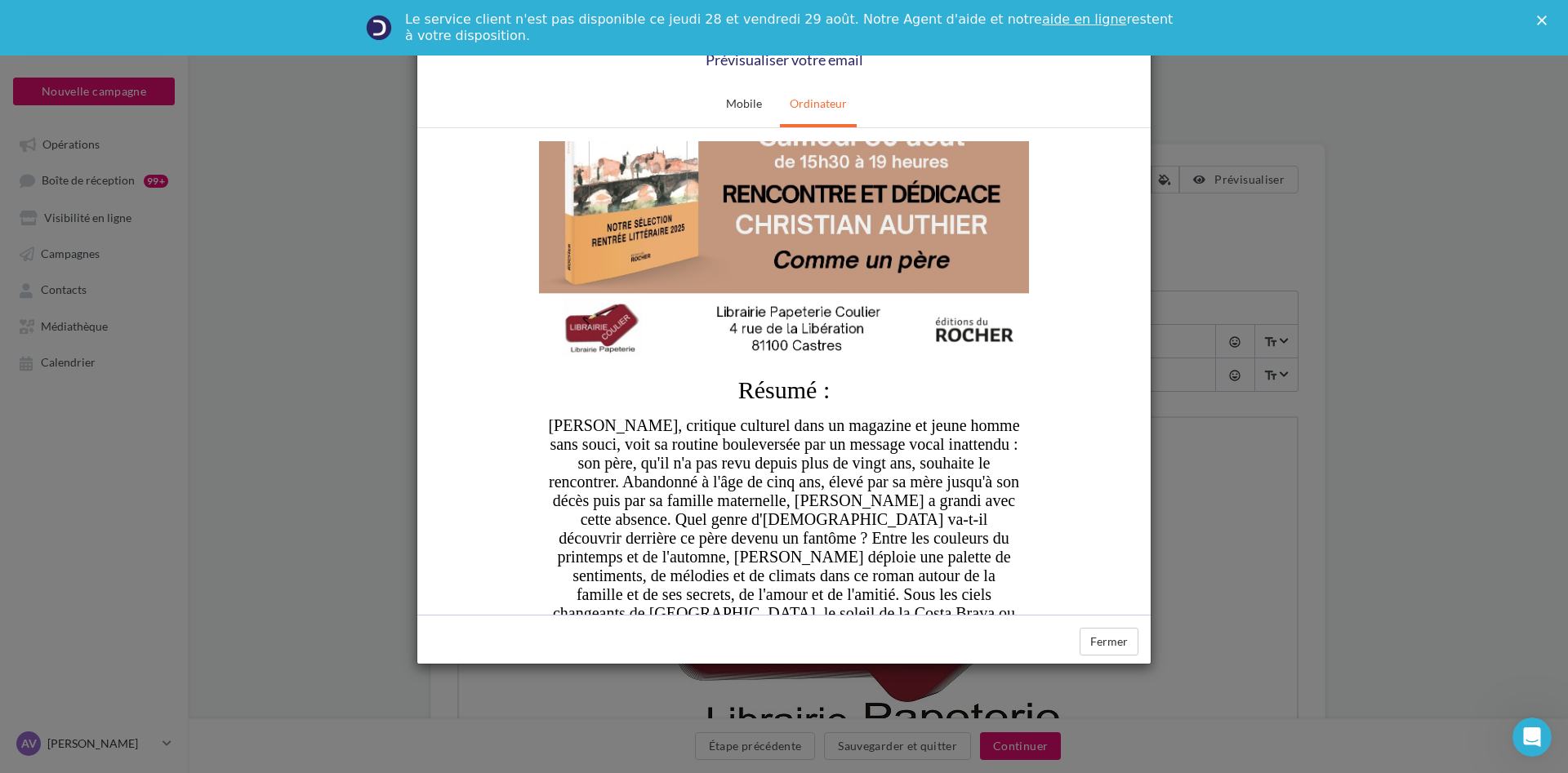
scroll to position [1083, 0]
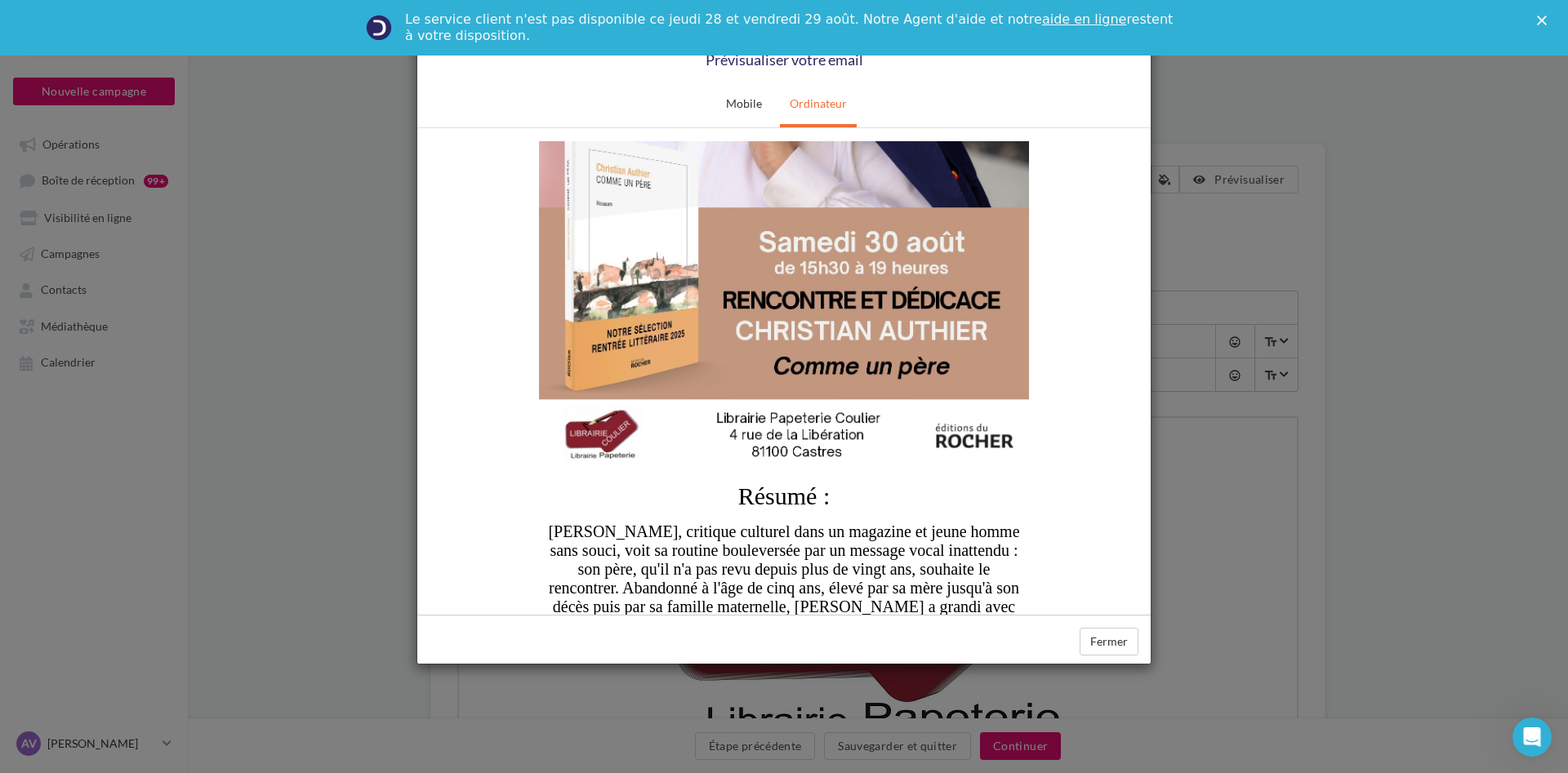
click at [847, 275] on img at bounding box center [784, 126] width 490 height 693
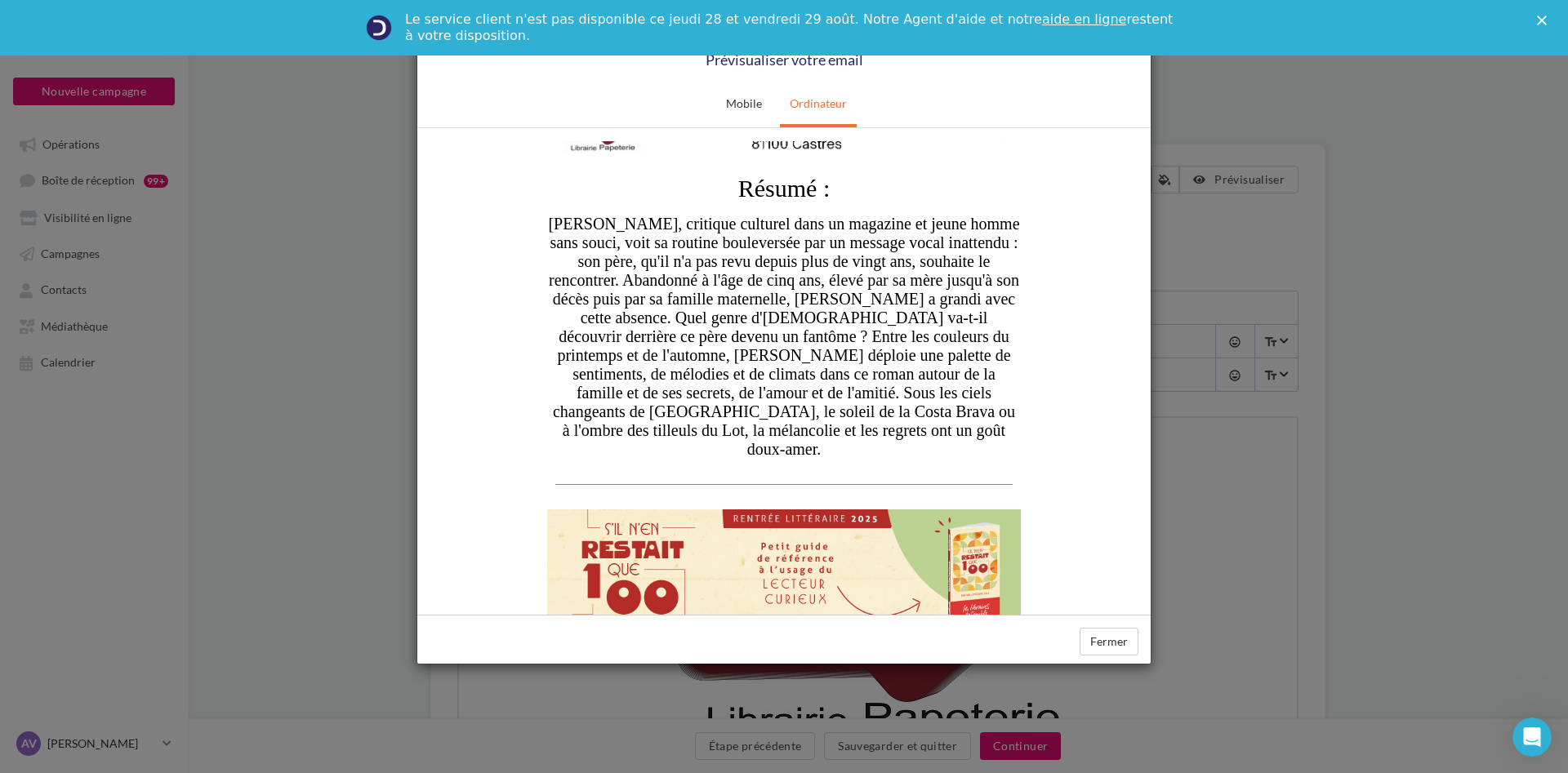
scroll to position [1415, 0]
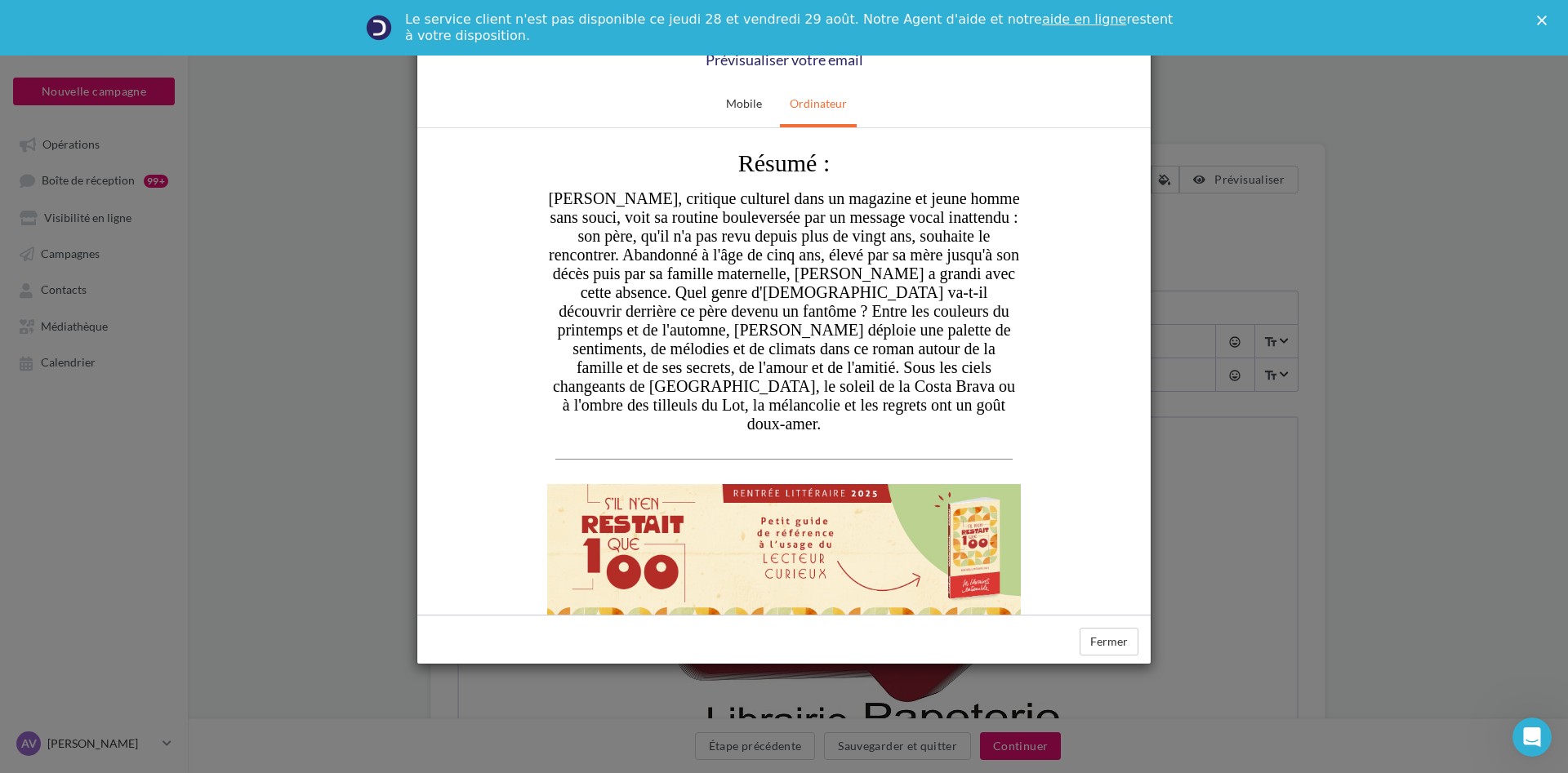
click at [803, 525] on img at bounding box center [784, 551] width 474 height 136
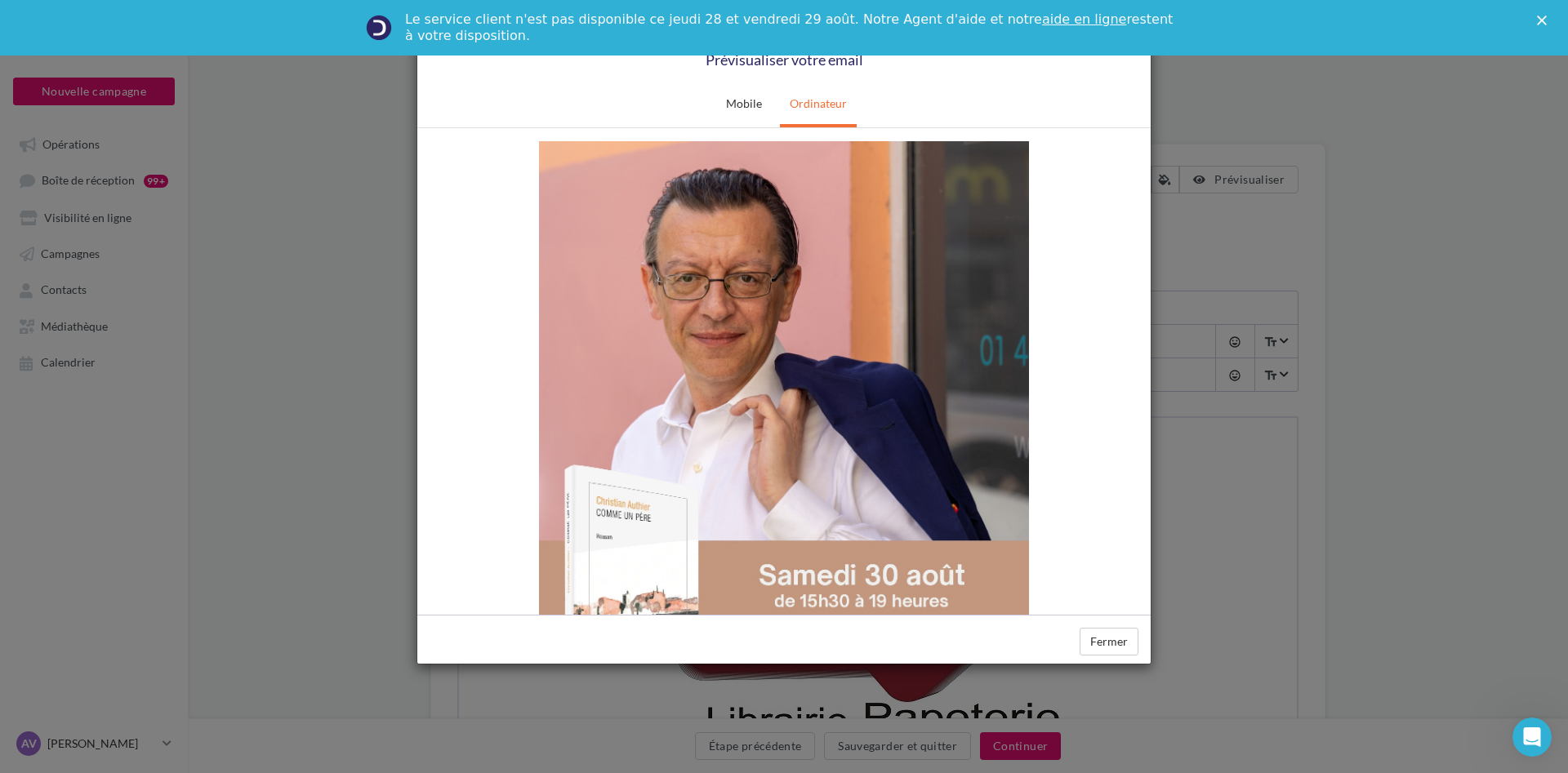
scroll to position [0, 0]
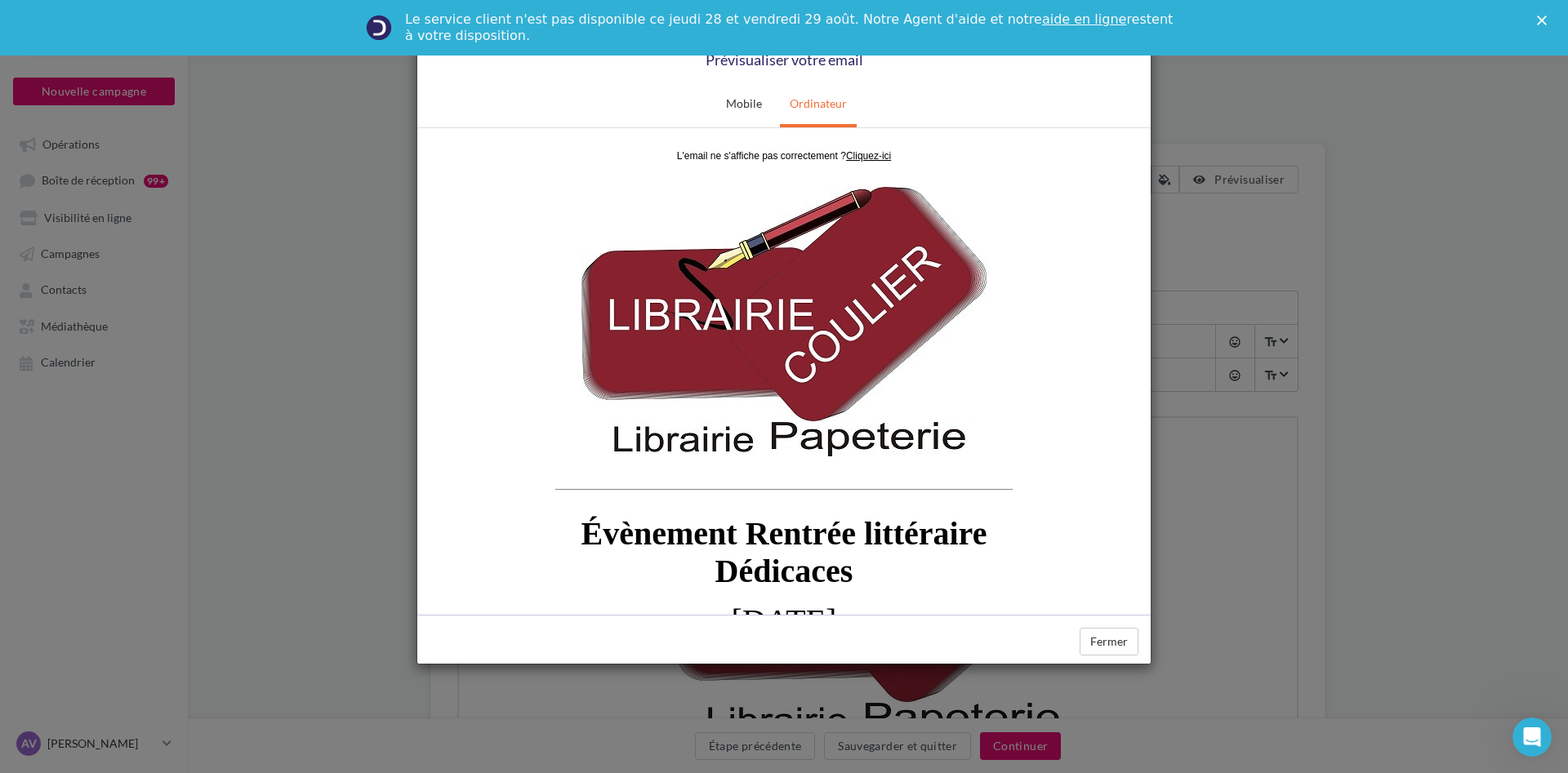
click at [1120, 657] on div "Fermer" at bounding box center [784, 639] width 733 height 49
click at [1114, 649] on button "Fermer" at bounding box center [1109, 641] width 59 height 28
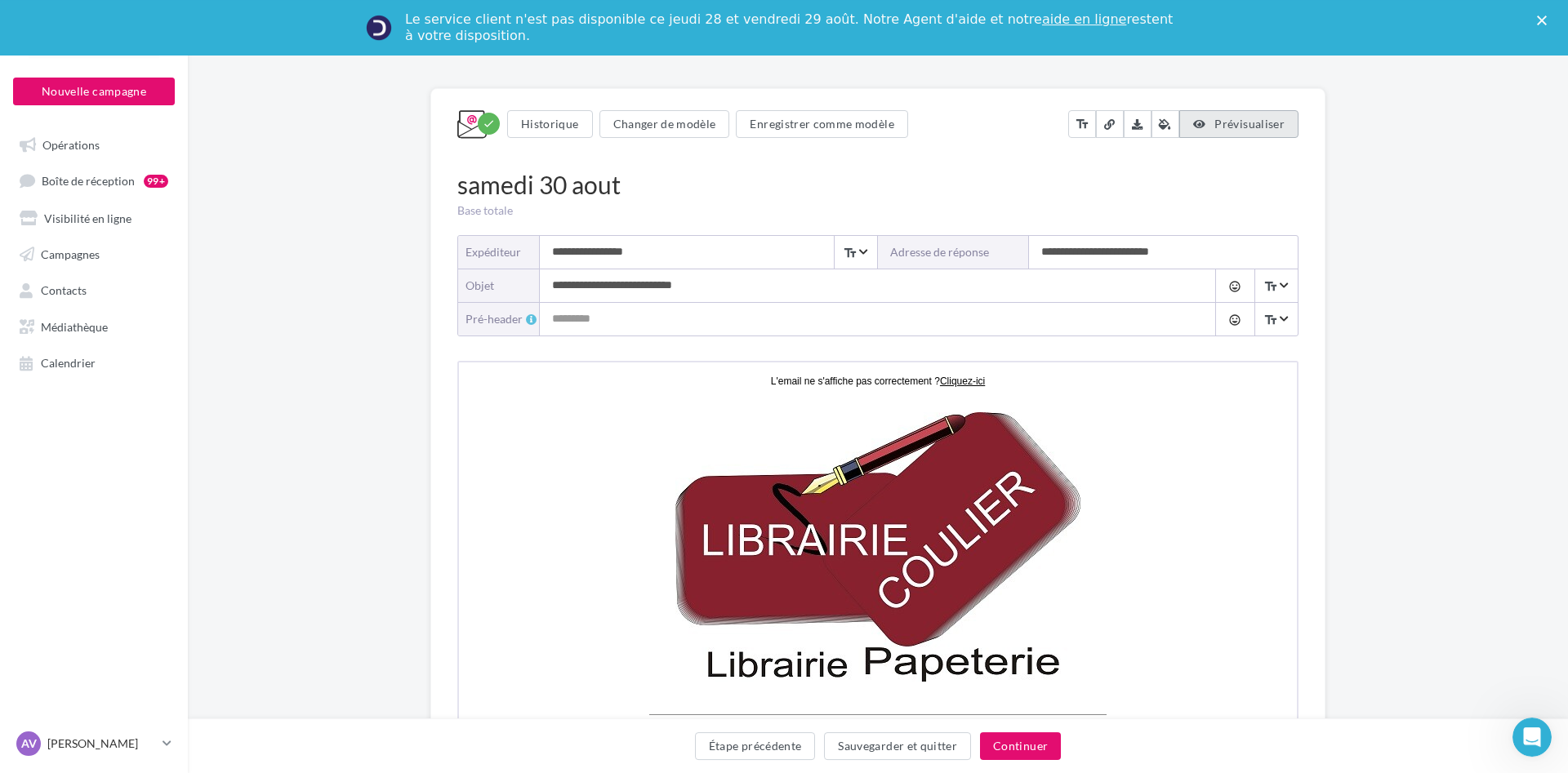
scroll to position [167, 0]
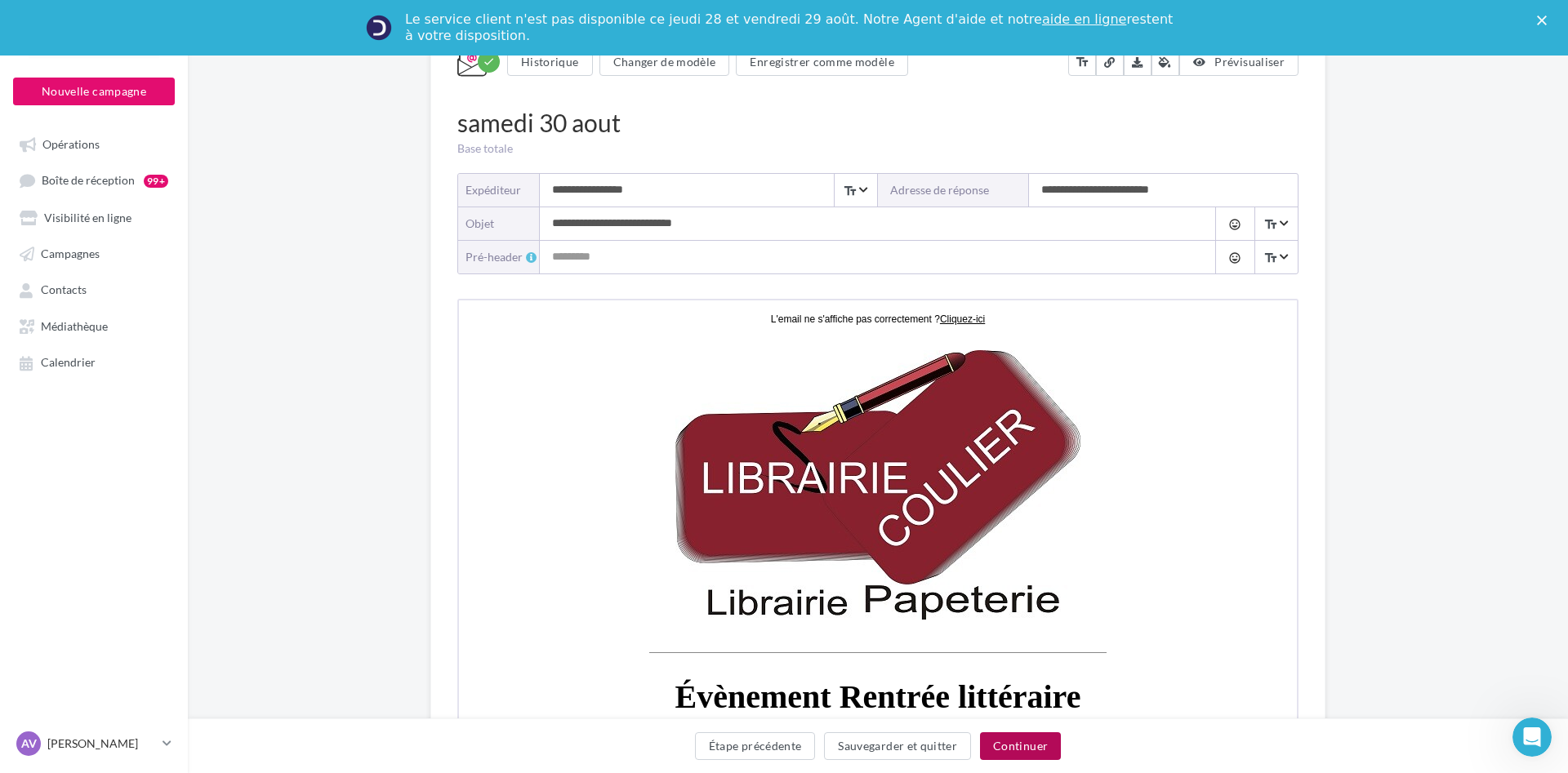
click at [1032, 750] on button "Continuer" at bounding box center [1020, 745] width 81 height 28
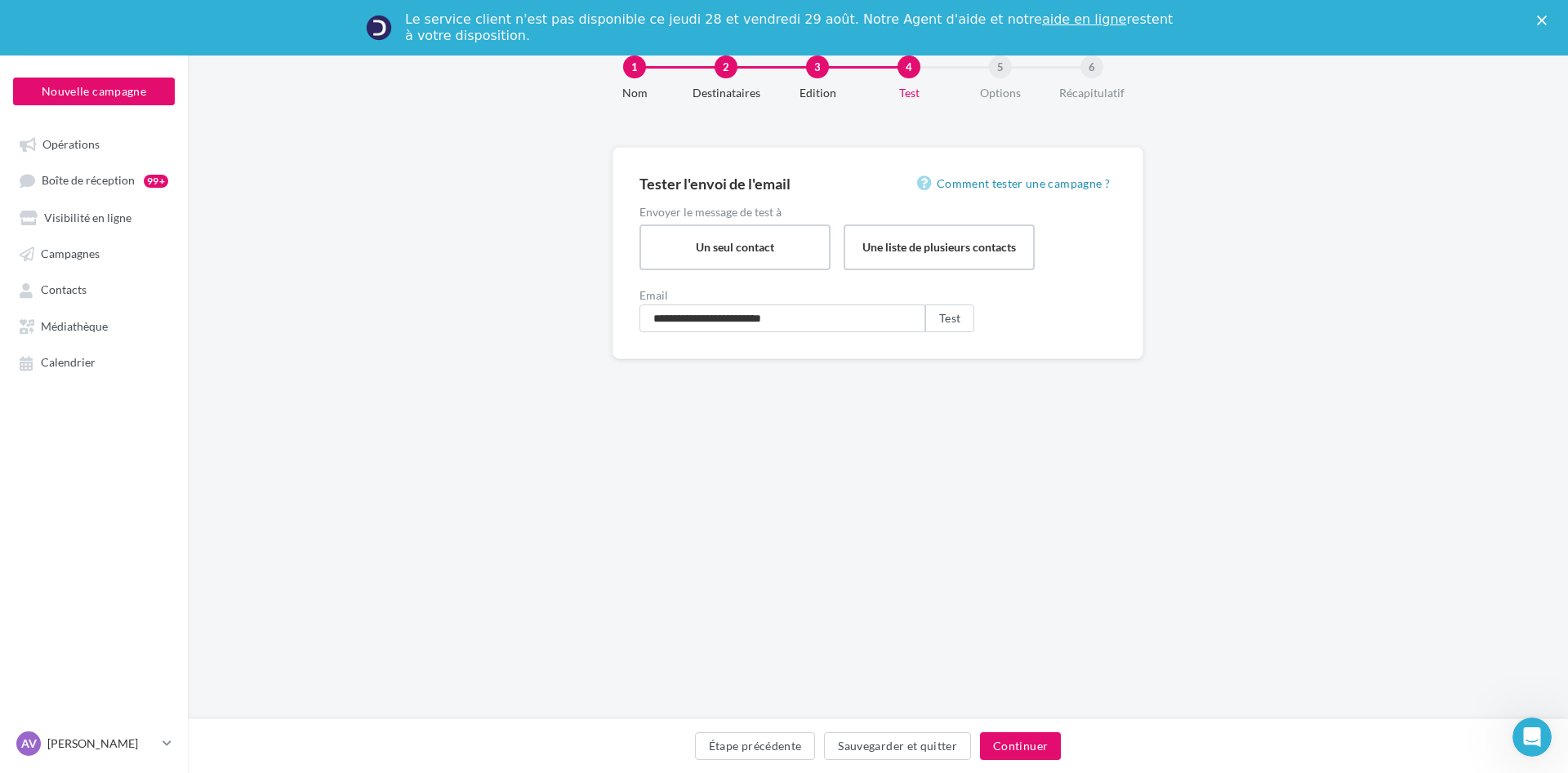
scroll to position [46, 0]
click at [1011, 748] on button "Continuer" at bounding box center [1020, 745] width 81 height 28
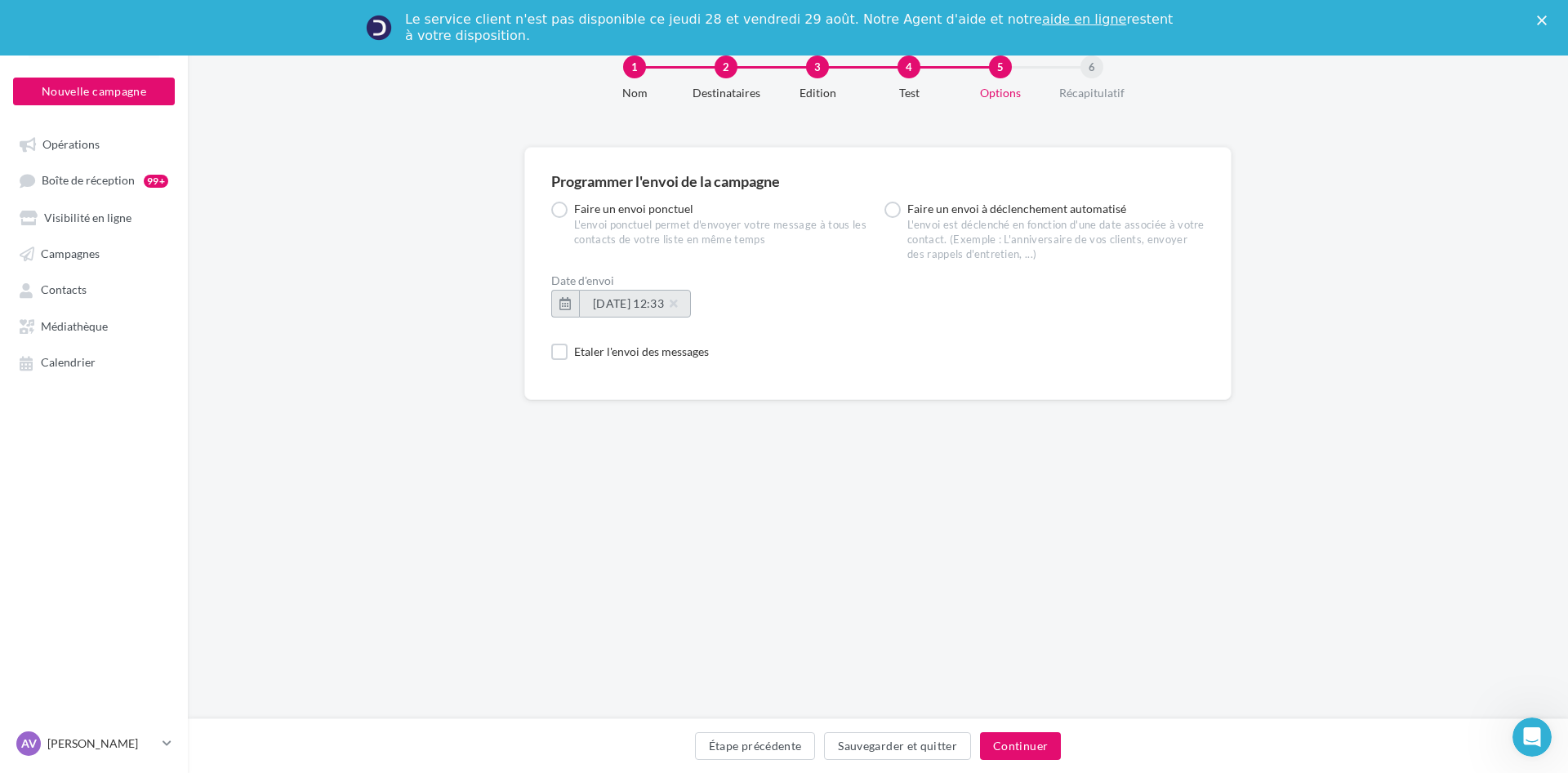
click at [670, 315] on button "[DATE] 12:33" at bounding box center [634, 303] width 112 height 28
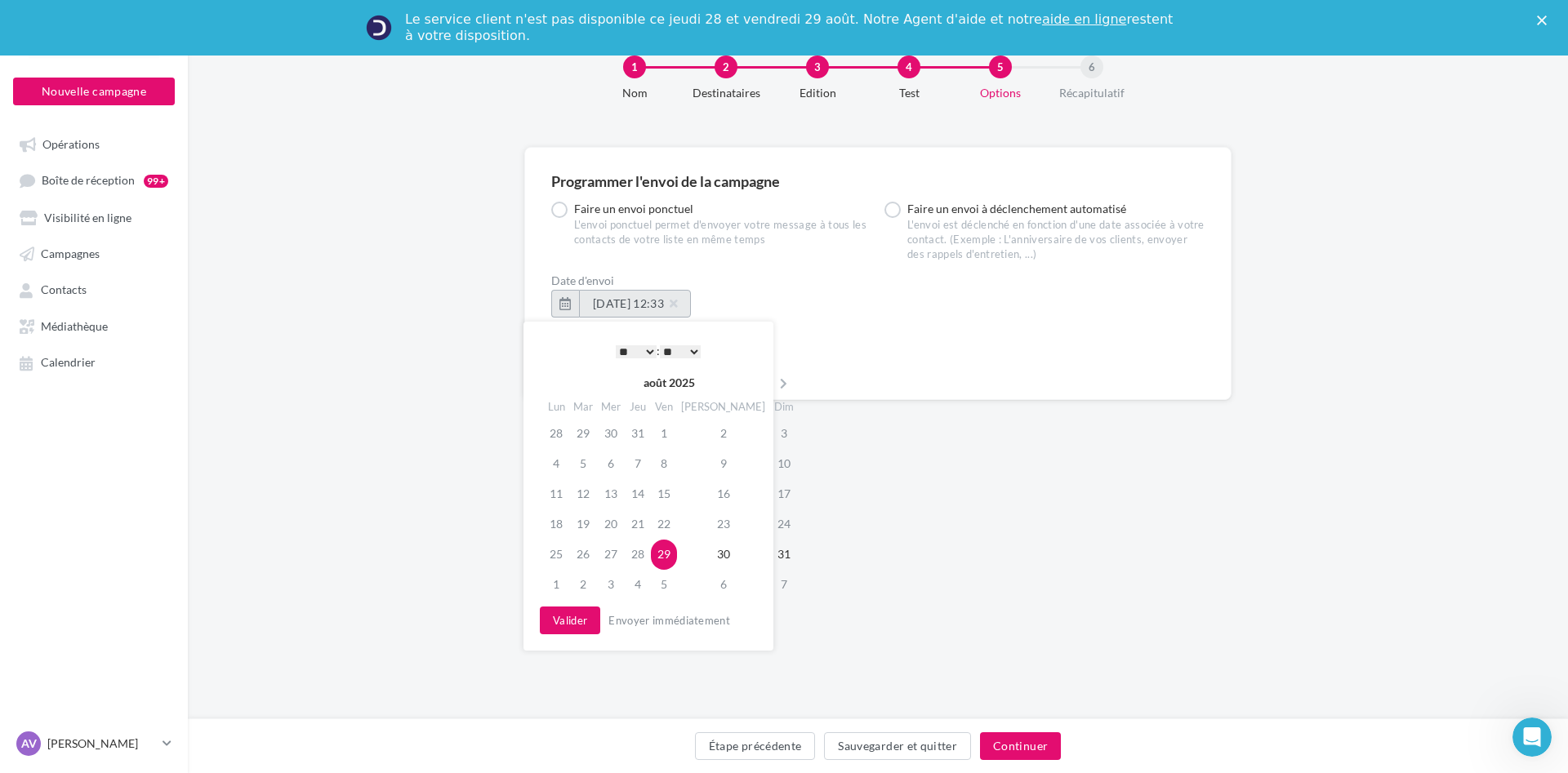
click at [663, 299] on span "[DATE] 12:33" at bounding box center [635, 303] width 84 height 14
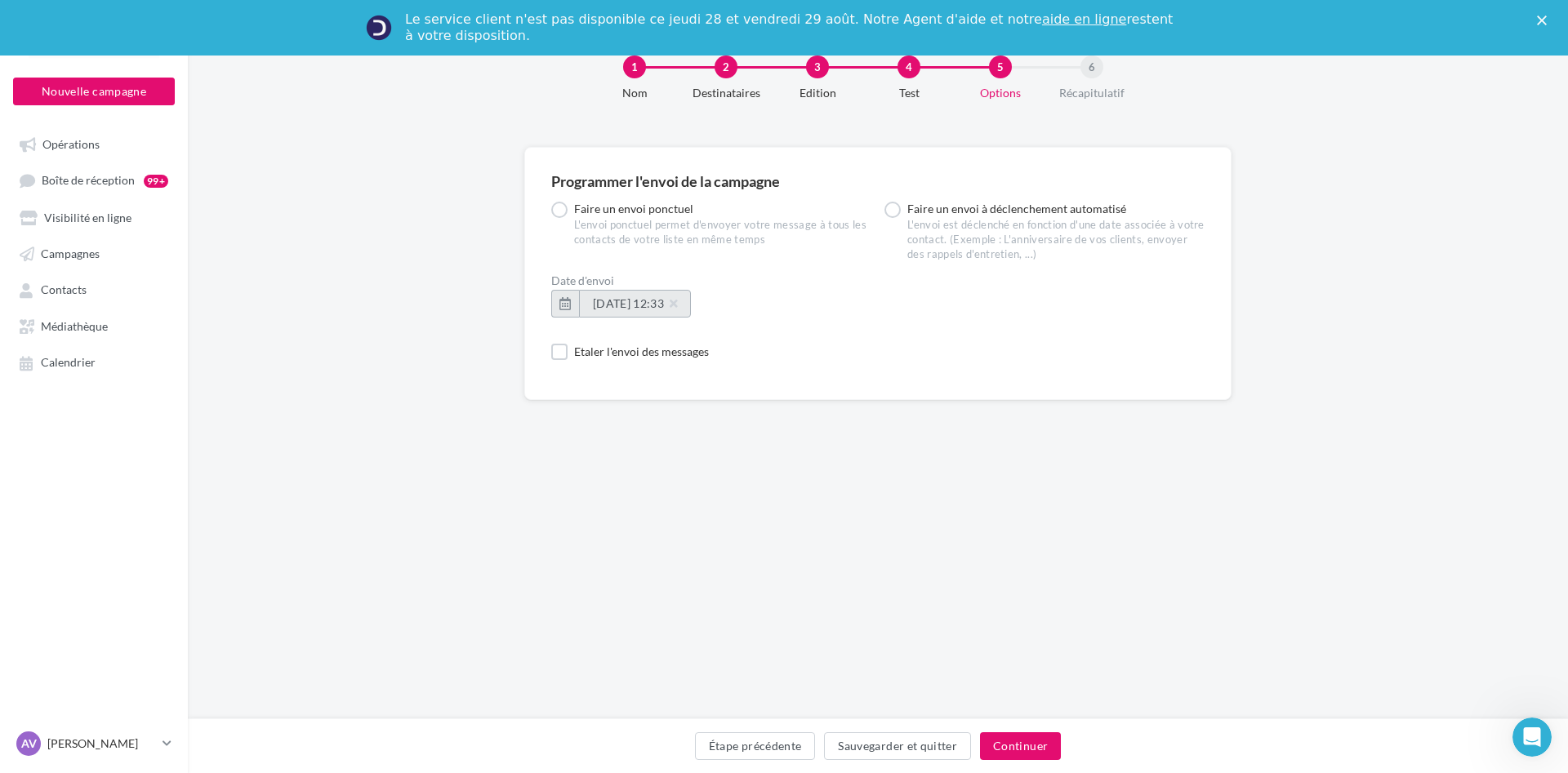
click at [665, 310] on span "[DATE] 12:33" at bounding box center [635, 303] width 84 height 14
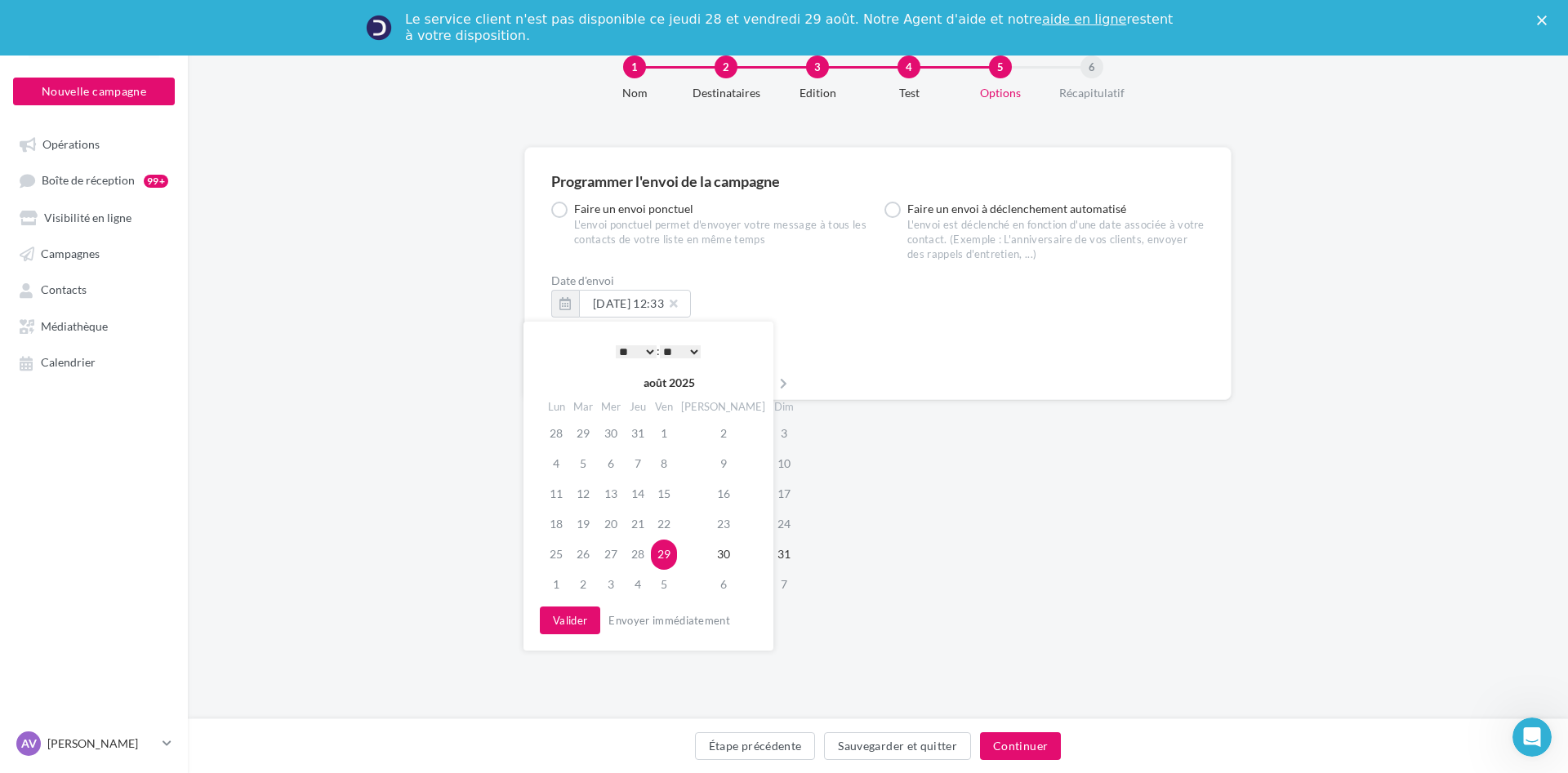
click at [851, 555] on div "Programmer l'envoi de la campagne Faire un envoi ponctuel L'envoi ponctuel perm…" at bounding box center [878, 421] width 1380 height 550
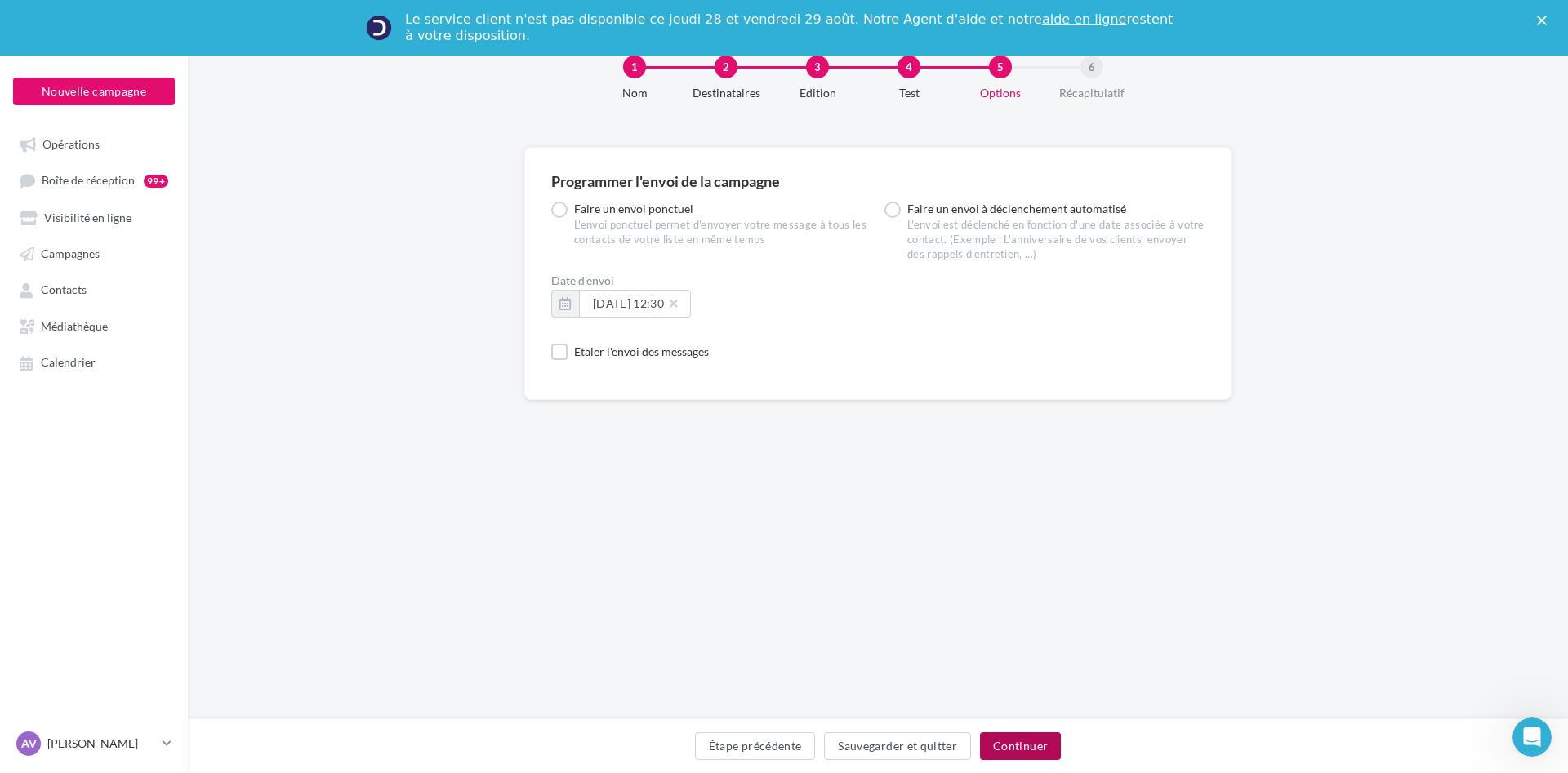
click at [1039, 751] on button "Continuer" at bounding box center [1020, 745] width 81 height 28
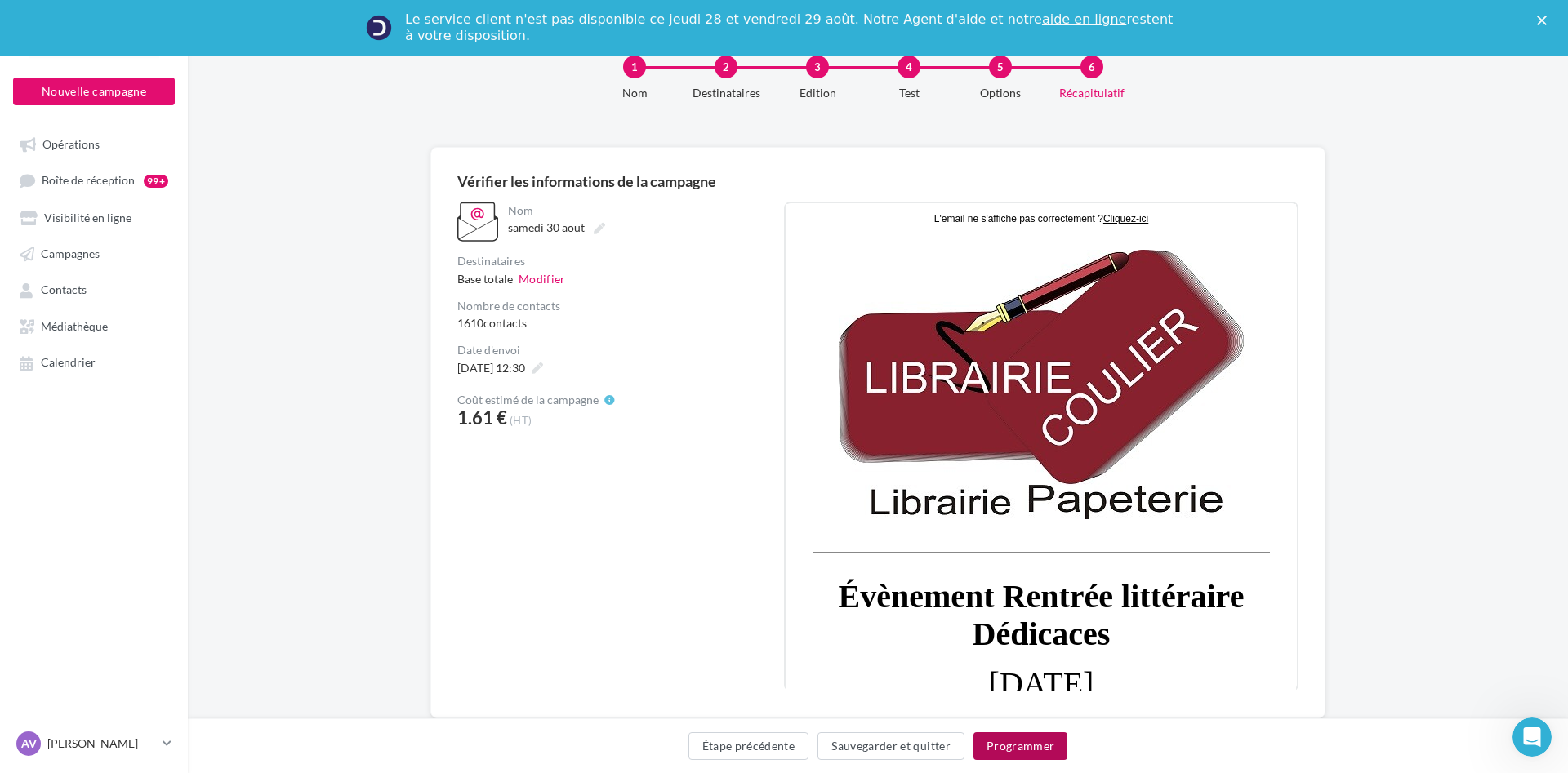
click at [1030, 742] on button "Programmer" at bounding box center [1020, 745] width 94 height 28
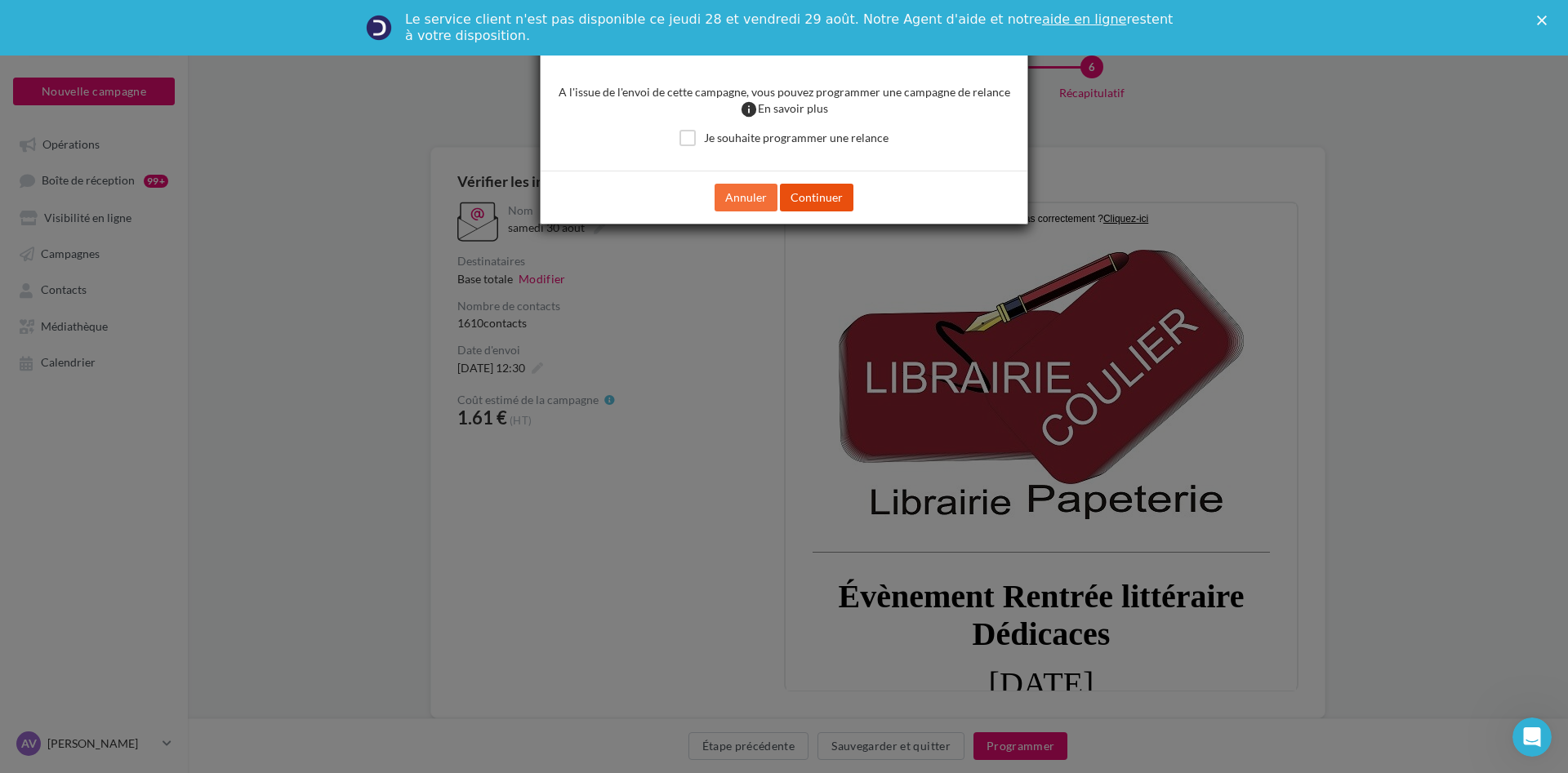
click at [824, 199] on button "Continuer" at bounding box center [816, 197] width 73 height 28
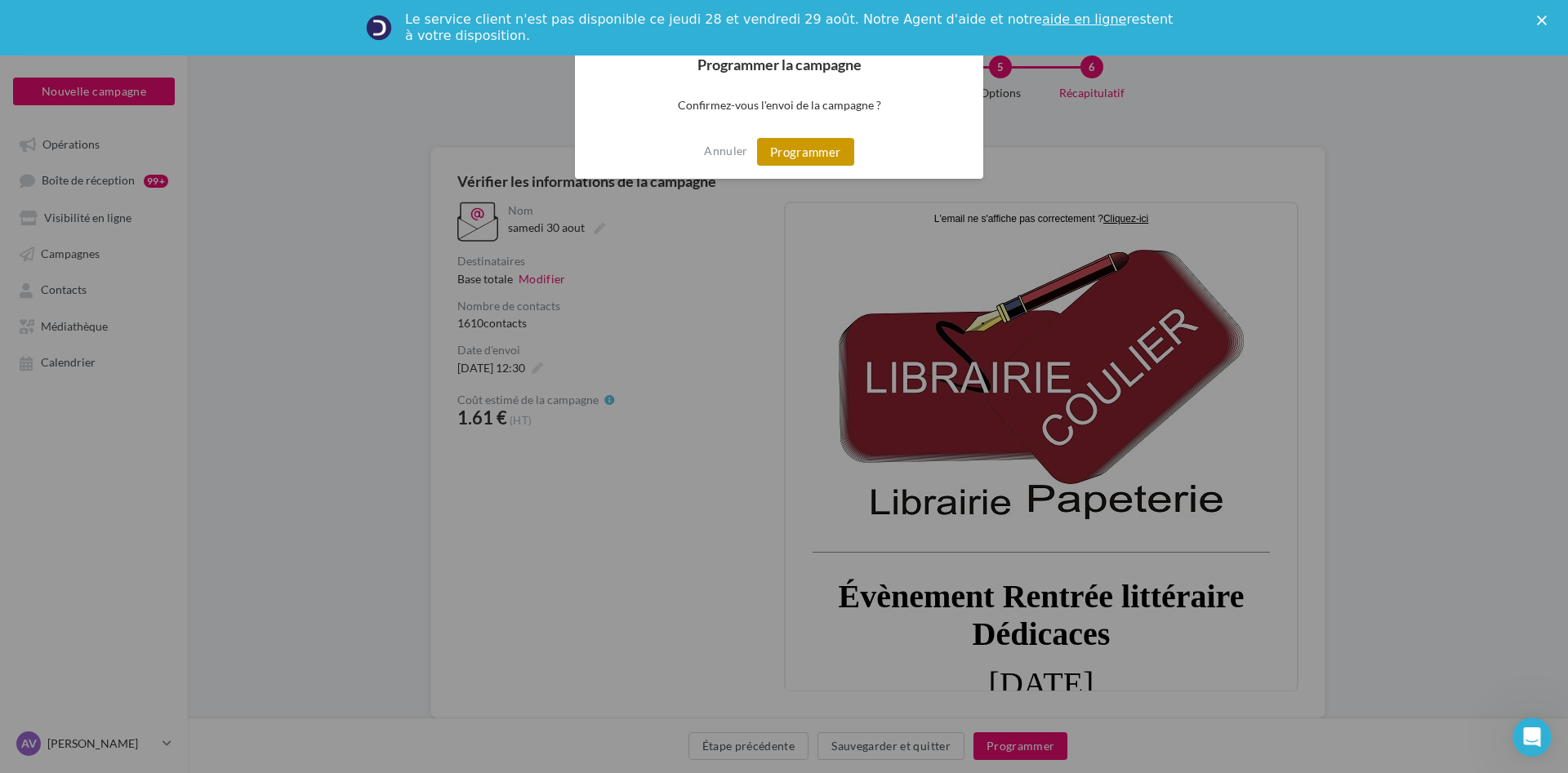
click at [845, 145] on button "Programmer" at bounding box center [805, 152] width 97 height 28
